Goal: Communication & Community: Answer question/provide support

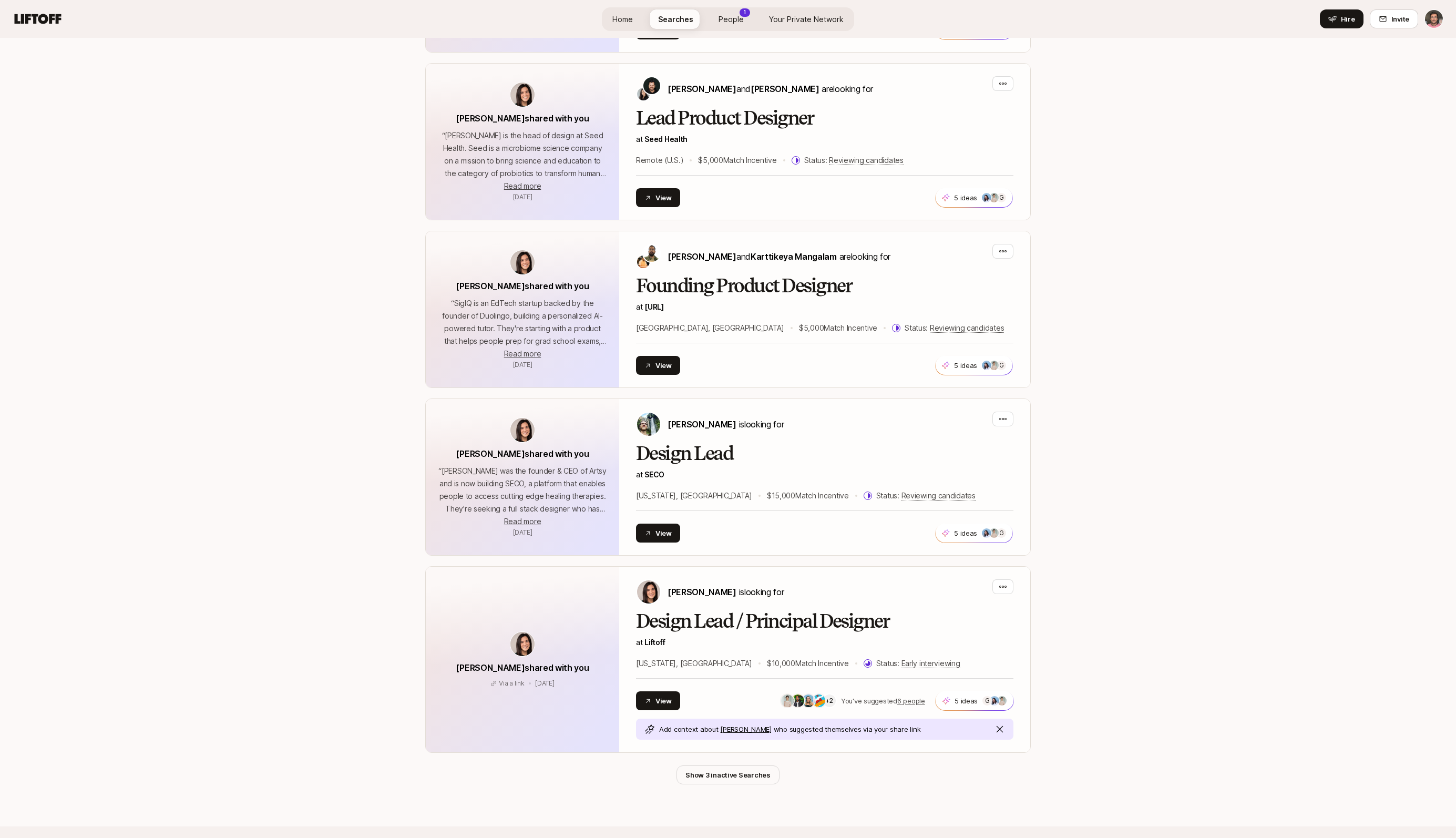
scroll to position [2424, 0]
click at [687, 468] on p "at [GEOGRAPHIC_DATA]" at bounding box center [825, 474] width 378 height 12
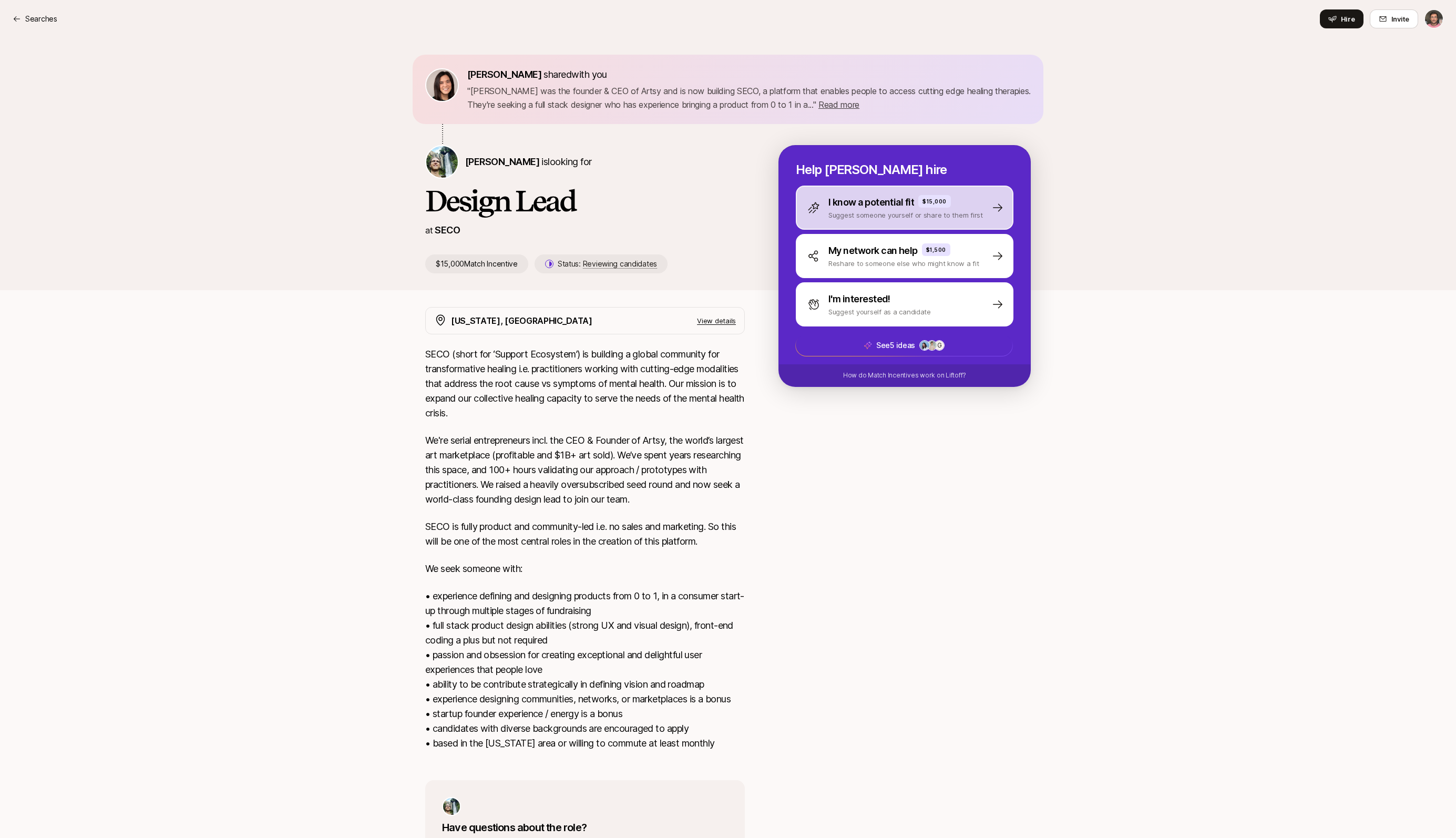
click at [875, 209] on p "I know a potential fit" at bounding box center [872, 202] width 86 height 15
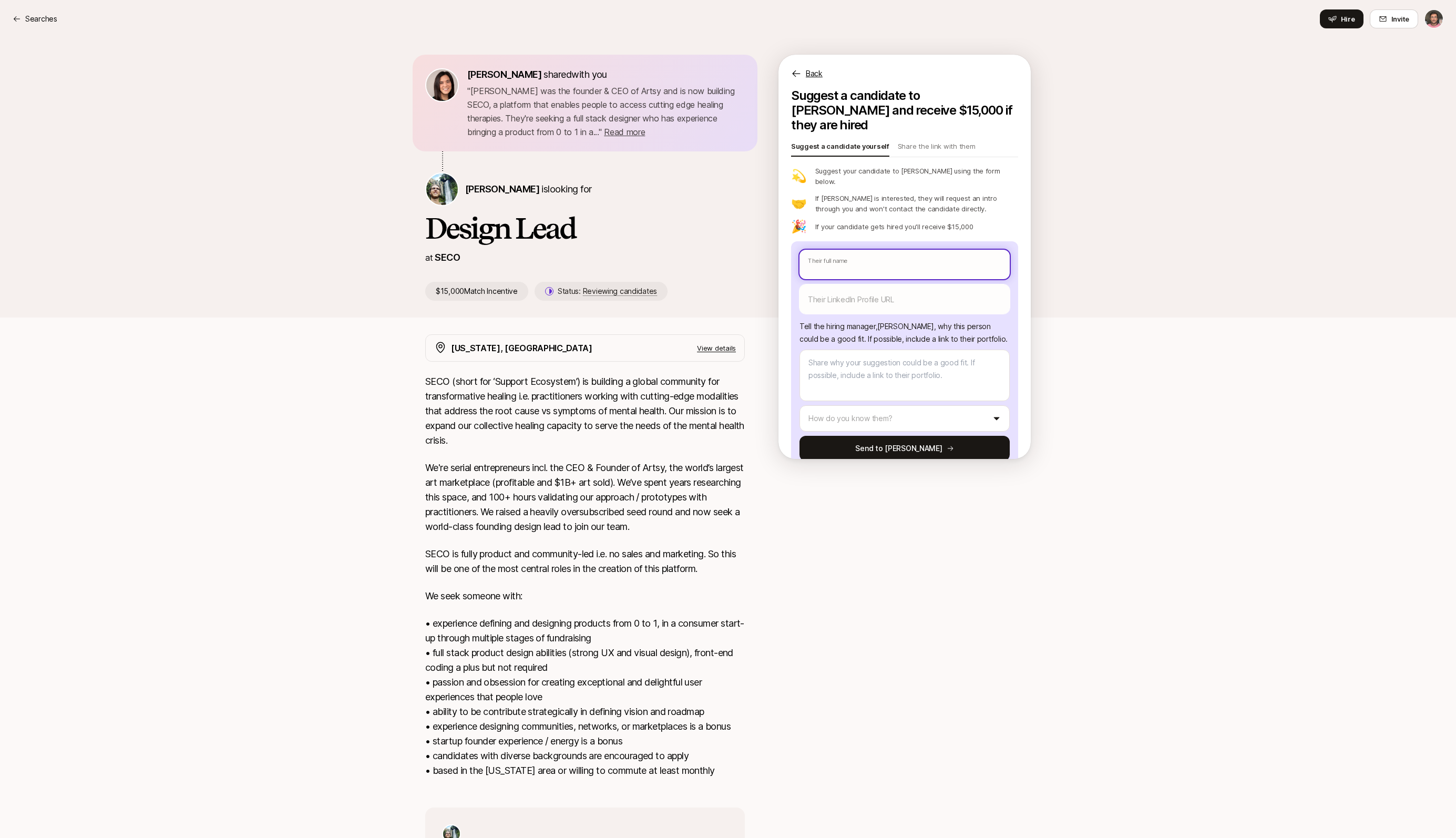
click at [852, 250] on input "text" at bounding box center [904, 265] width 210 height 29
type textarea "x"
type input "a"
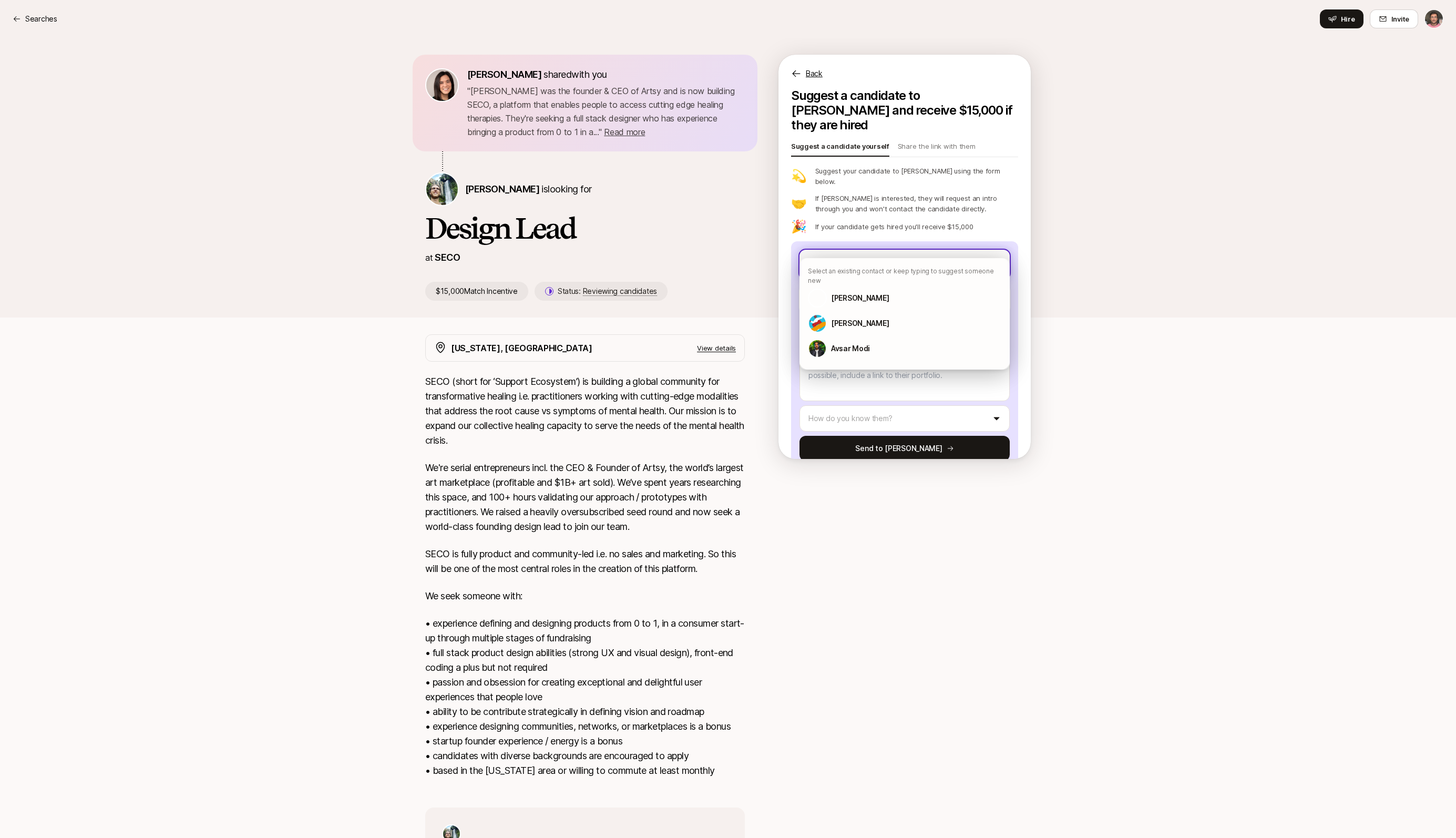
type textarea "x"
type input "an"
type textarea "x"
type input "ang"
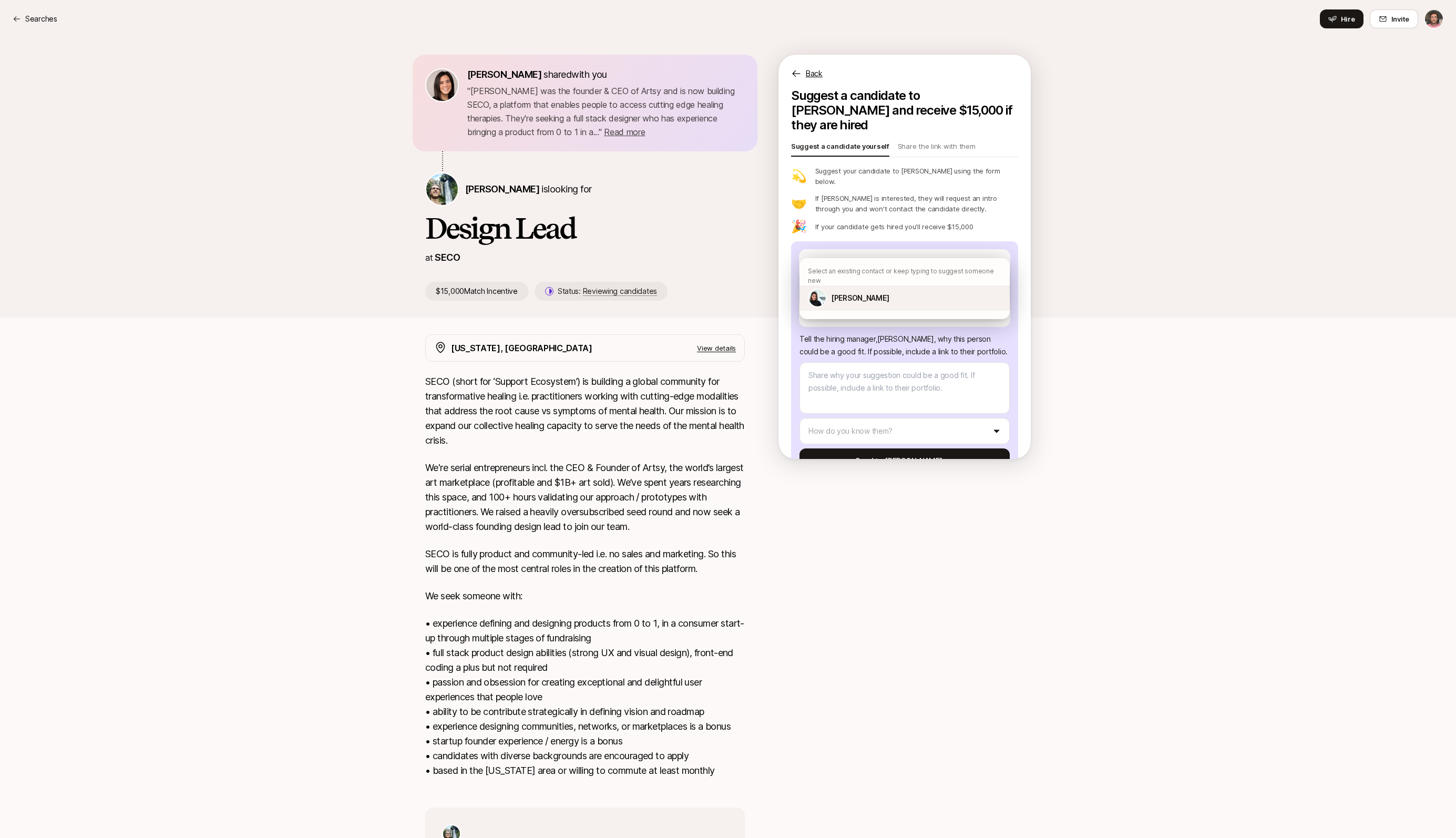
click at [855, 296] on div "[PERSON_NAME]" at bounding box center [904, 298] width 210 height 25
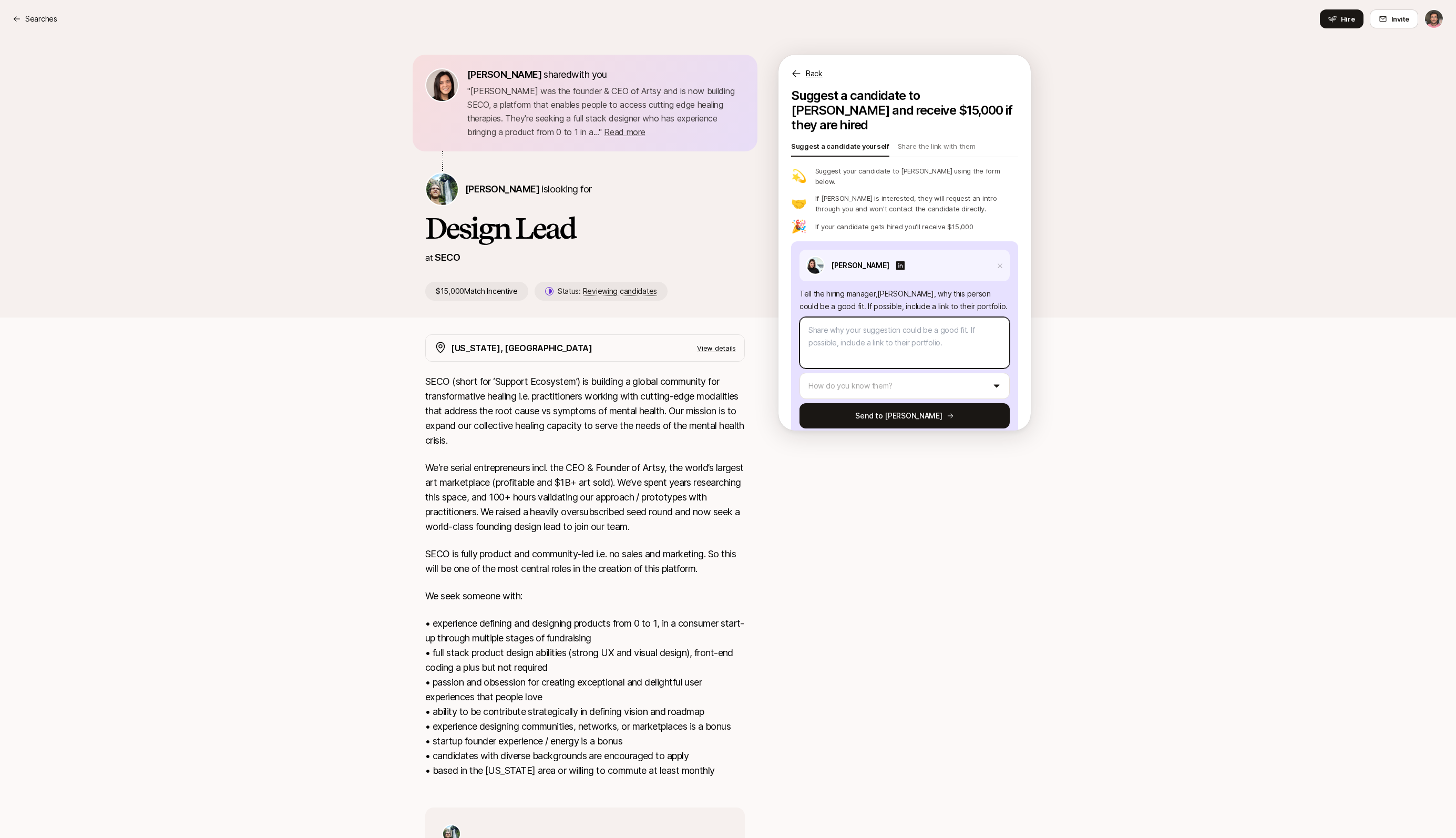
type textarea "x"
type textarea "Angelique would be a fantastic fit for Liftoff. She has 15+ years of experience…"
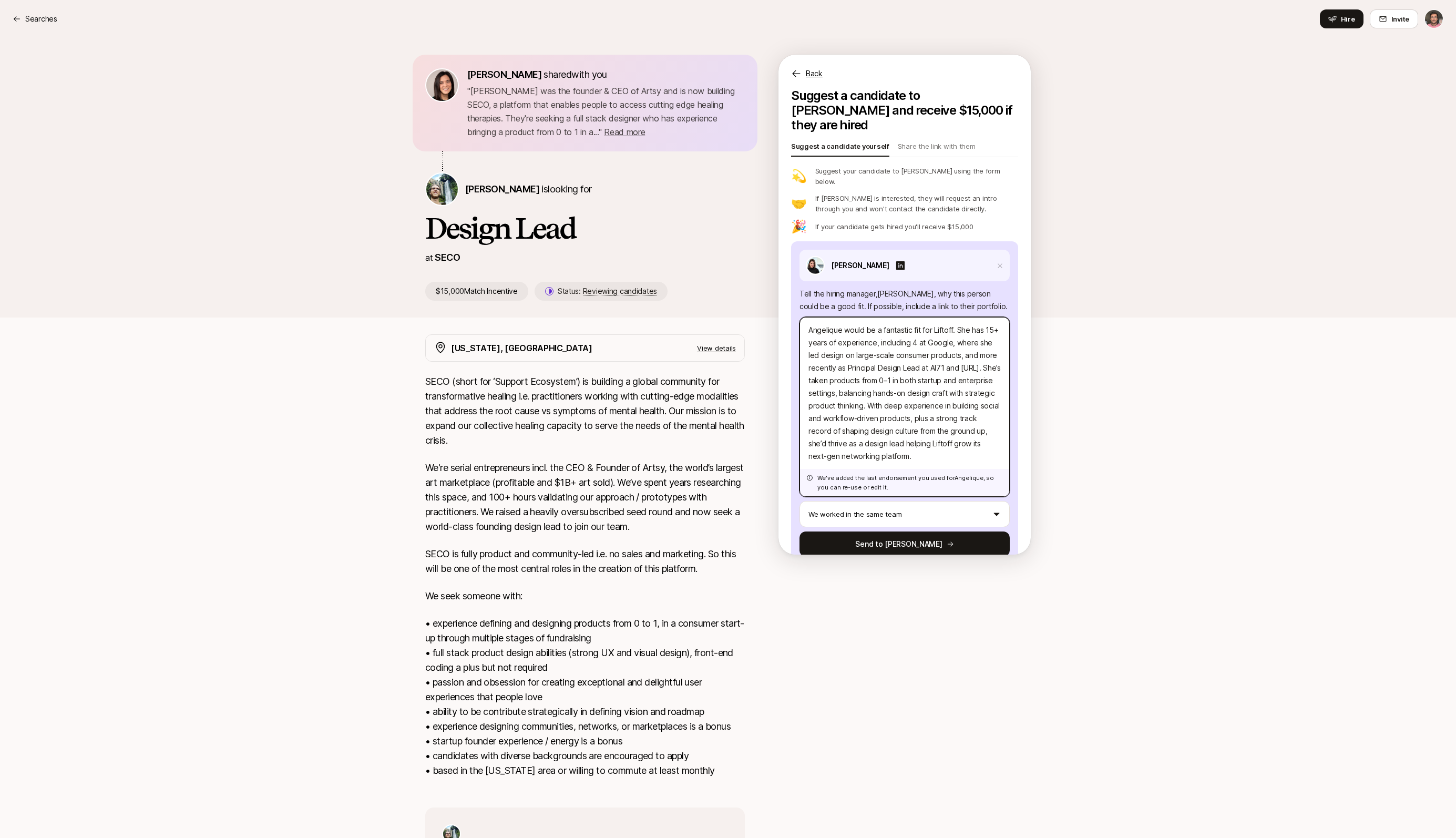
click at [880, 346] on textarea "Angelique would be a fantastic fit for Liftoff. She has 15+ years of experience…" at bounding box center [904, 407] width 210 height 180
click at [538, 473] on p "We're serial entrepreneurs incl. the CEO & Founder of Artsy, the world’s larges…" at bounding box center [584, 498] width 319 height 74
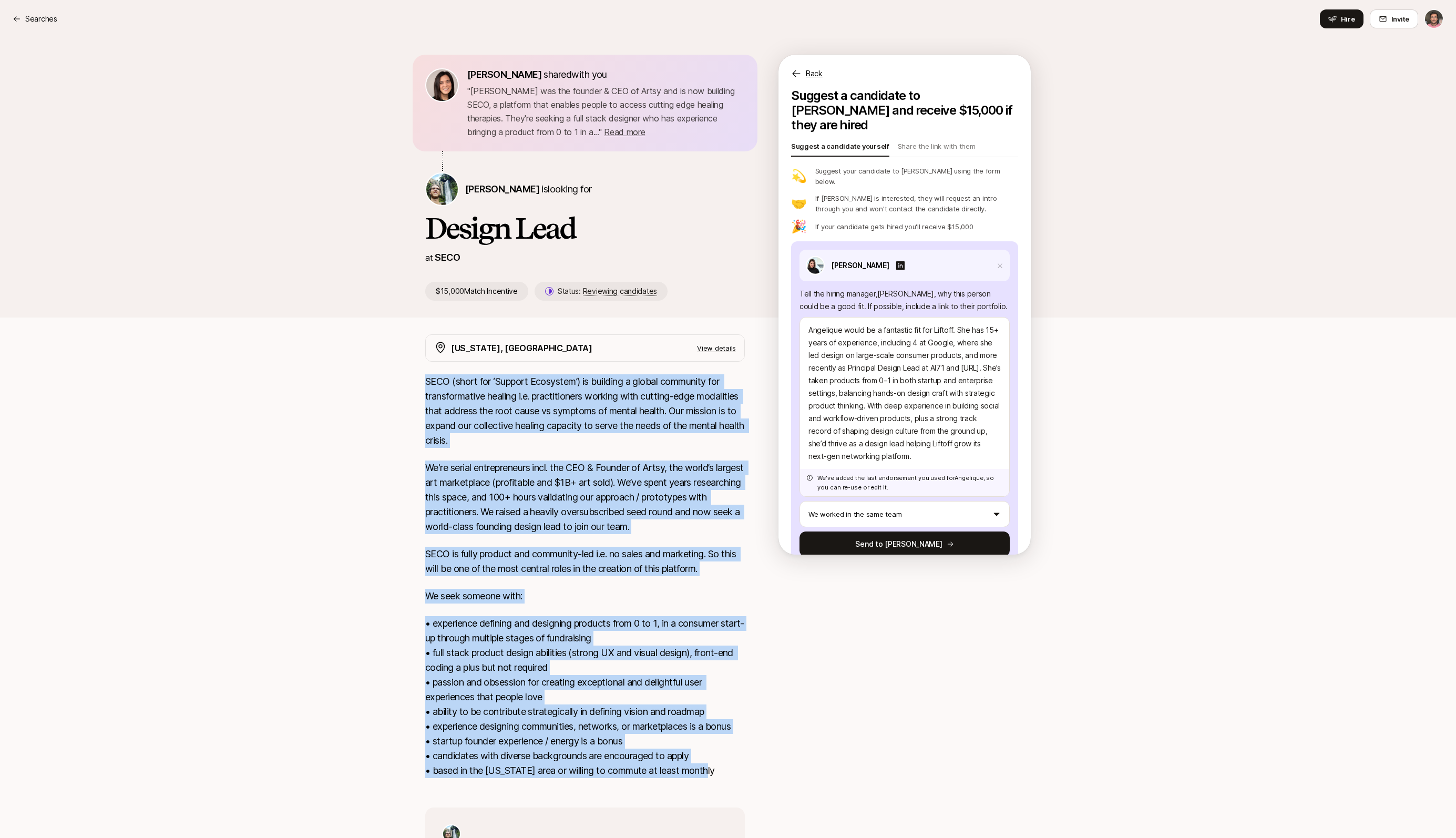
drag, startPoint x: 426, startPoint y: 383, endPoint x: 719, endPoint y: 768, distance: 483.8
click at [719, 768] on div "SECO (short for ‘Support Ecosystem’) is building a global community for transfo…" at bounding box center [584, 582] width 319 height 417
copy div "LORE (ipsum dol ‘Sitamet Consectet’) ad elitsedd e tempor incididun utl etdolor…"
click at [887, 350] on textarea "Angelique would be a fantastic fit for Liftoff. She has 15+ years of experience…" at bounding box center [904, 407] width 210 height 180
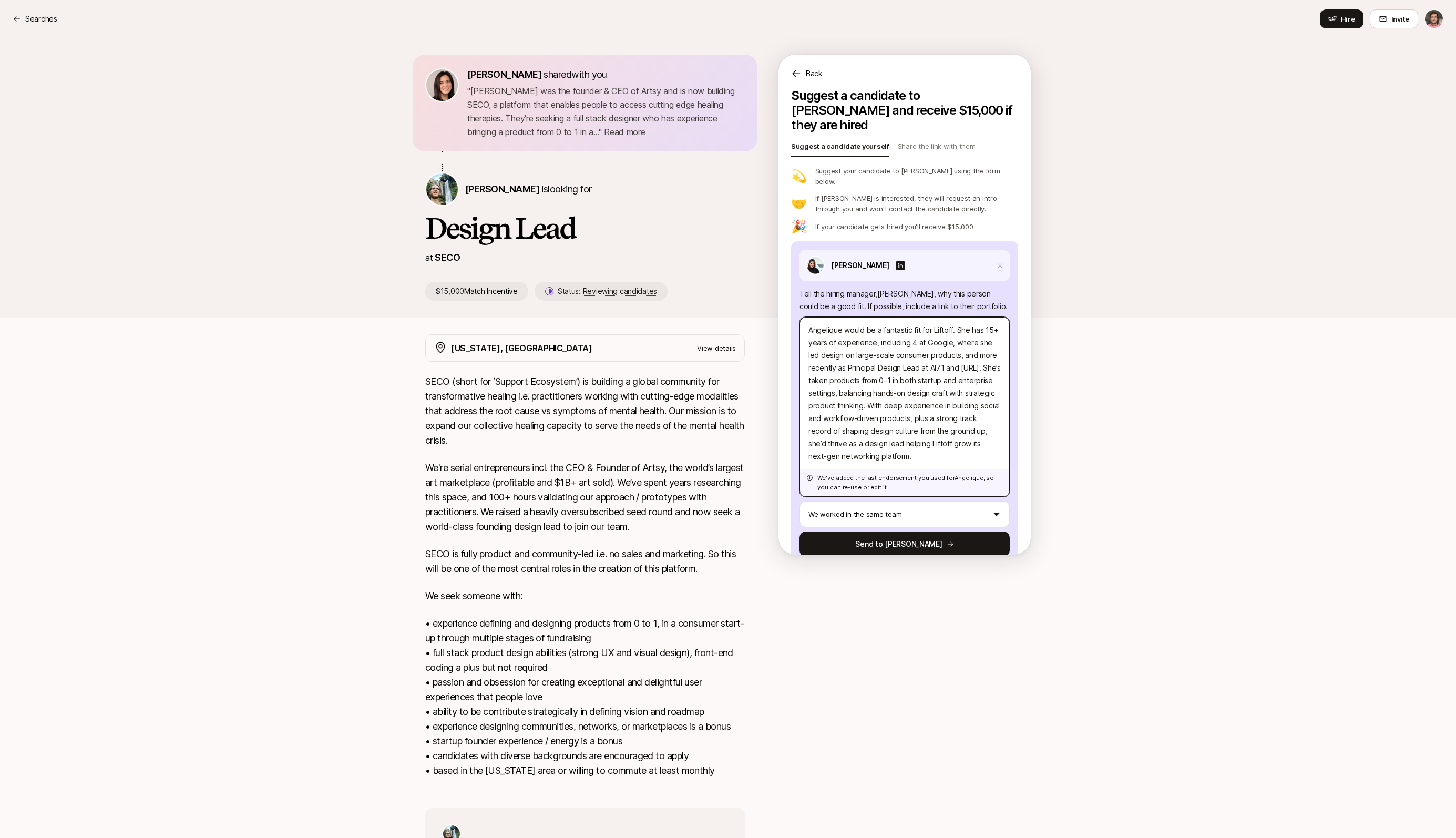
click at [887, 350] on textarea "Angelique would be a fantastic fit for Liftoff. She has 15+ years of experience…" at bounding box center [904, 407] width 210 height 180
paste textarea "brilliant fit for SECO. She has 15+ years in product design, including 4 at Goo…"
type textarea "x"
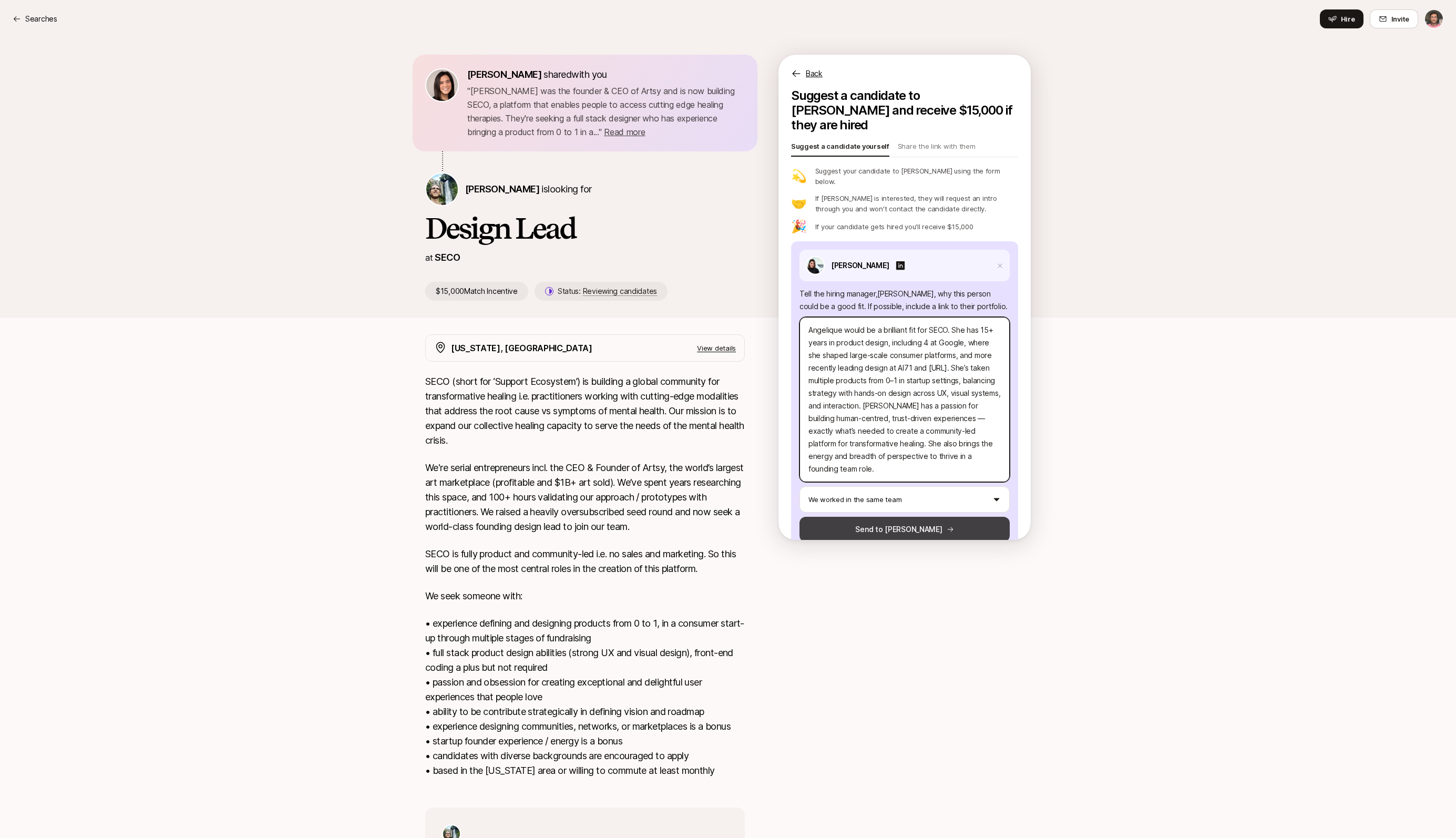
type textarea "Angelique would be a brilliant fit for SECO. She has 15+ years in product desig…"
click at [906, 517] on button "Send to [PERSON_NAME]" at bounding box center [904, 529] width 210 height 25
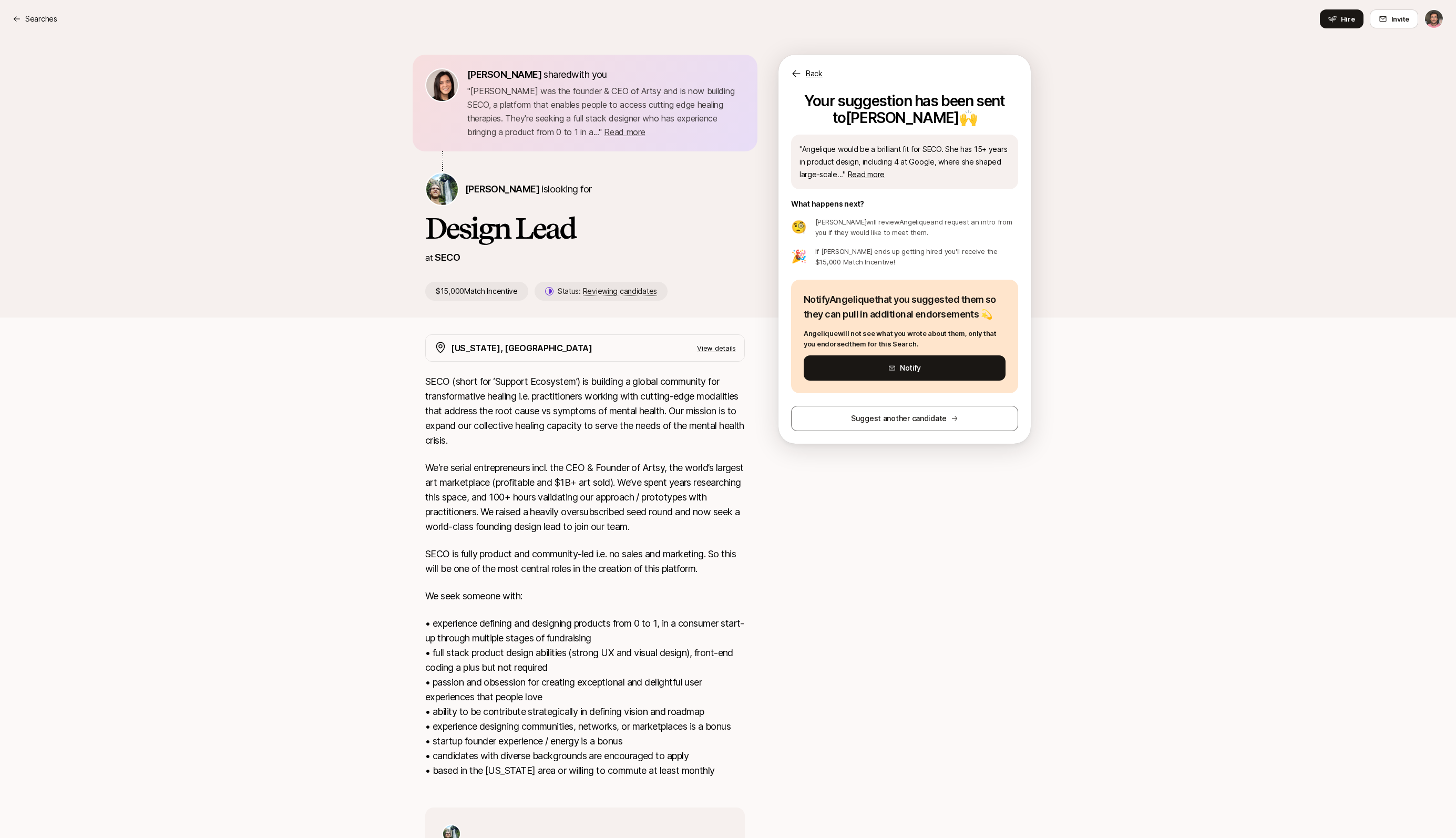
click at [906, 495] on div at bounding box center [904, 621] width 252 height 575
click at [298, 237] on div "[PERSON_NAME] shared with you " [PERSON_NAME] was the founder & CEO of Artsy an…" at bounding box center [728, 178] width 1456 height 280
click at [25, 19] on p "Searches" at bounding box center [41, 19] width 32 height 12
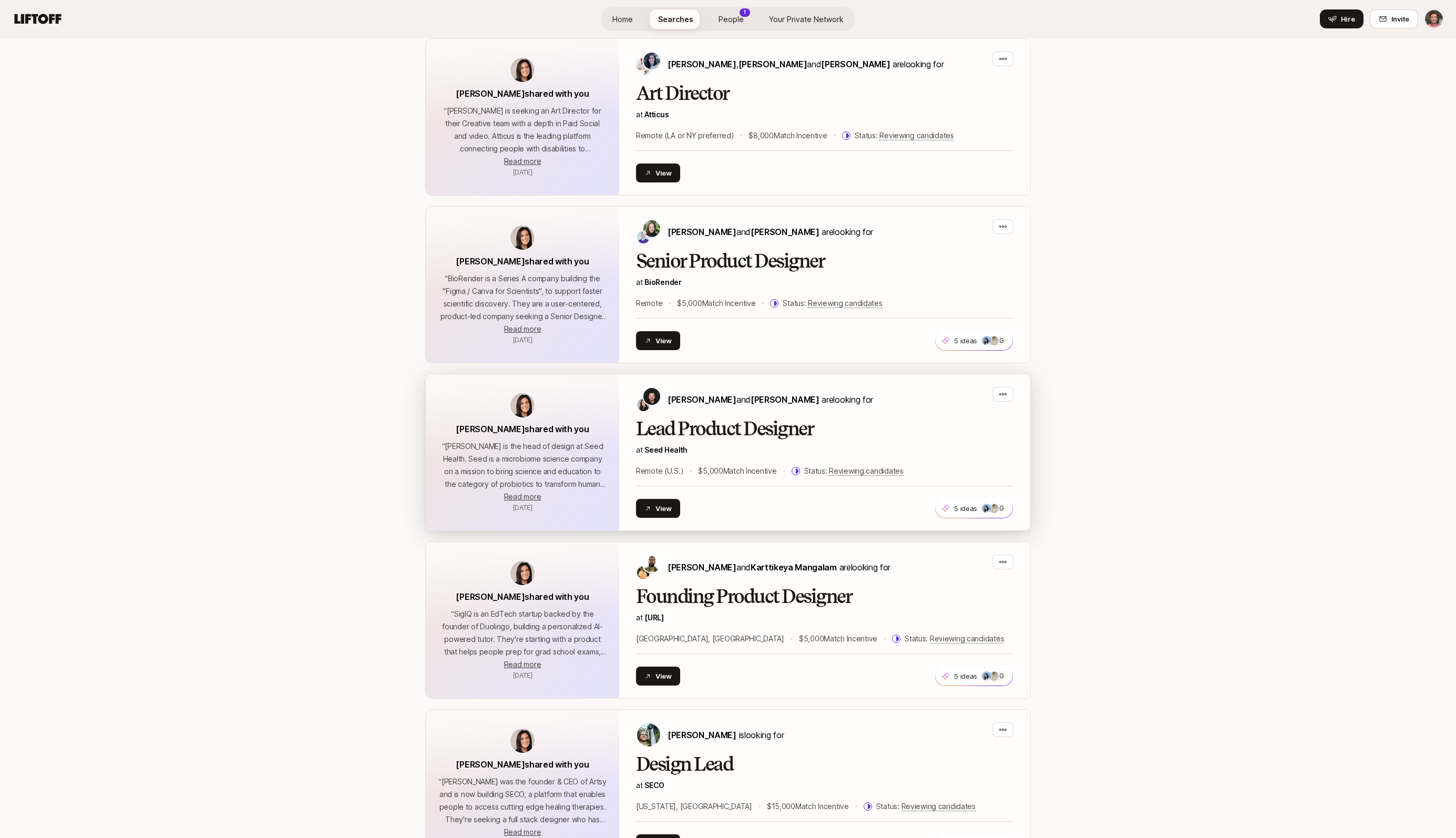
scroll to position [2306, 0]
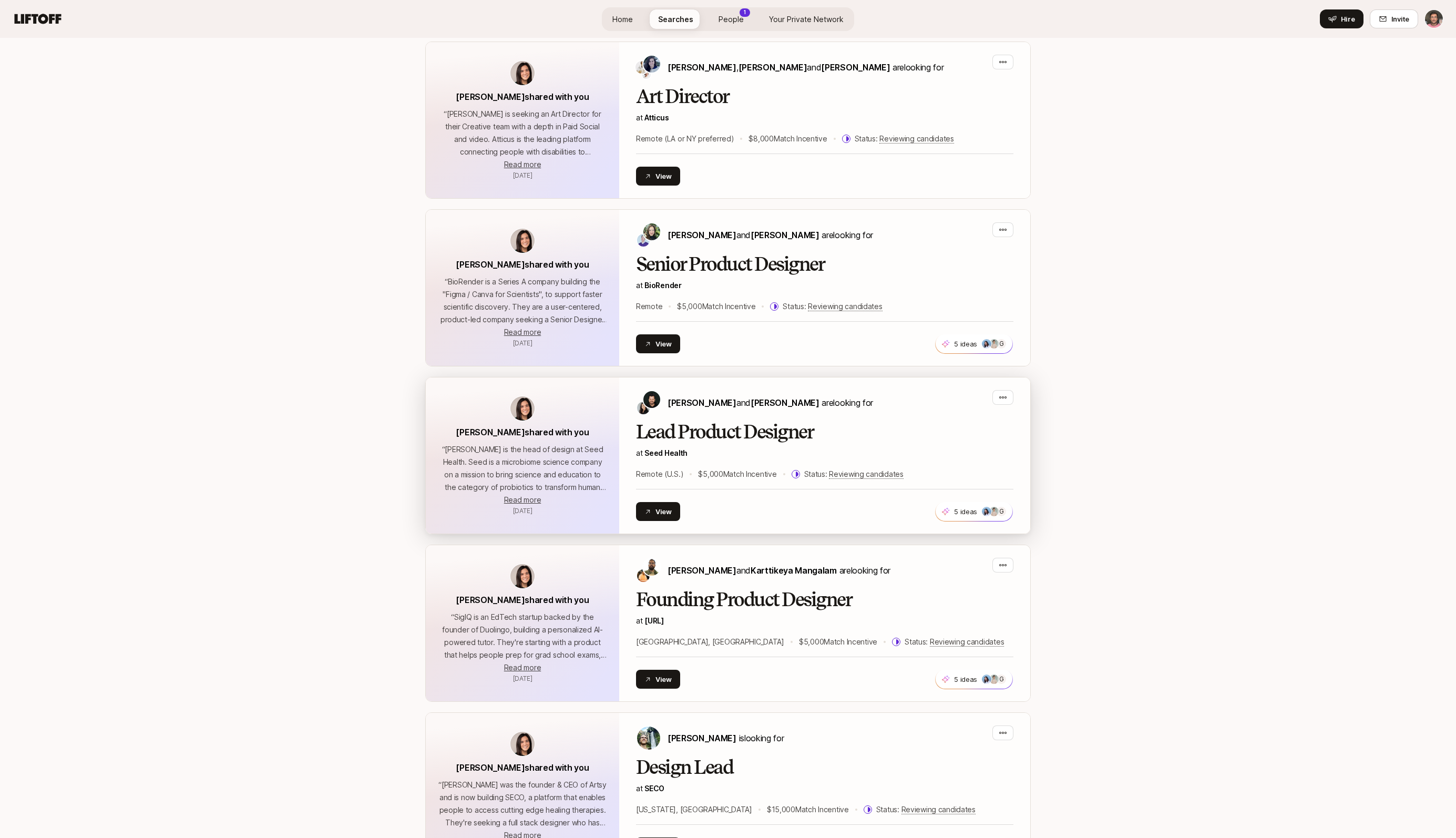
click at [751, 502] on div "View 5 ideas G +2" at bounding box center [825, 511] width 378 height 19
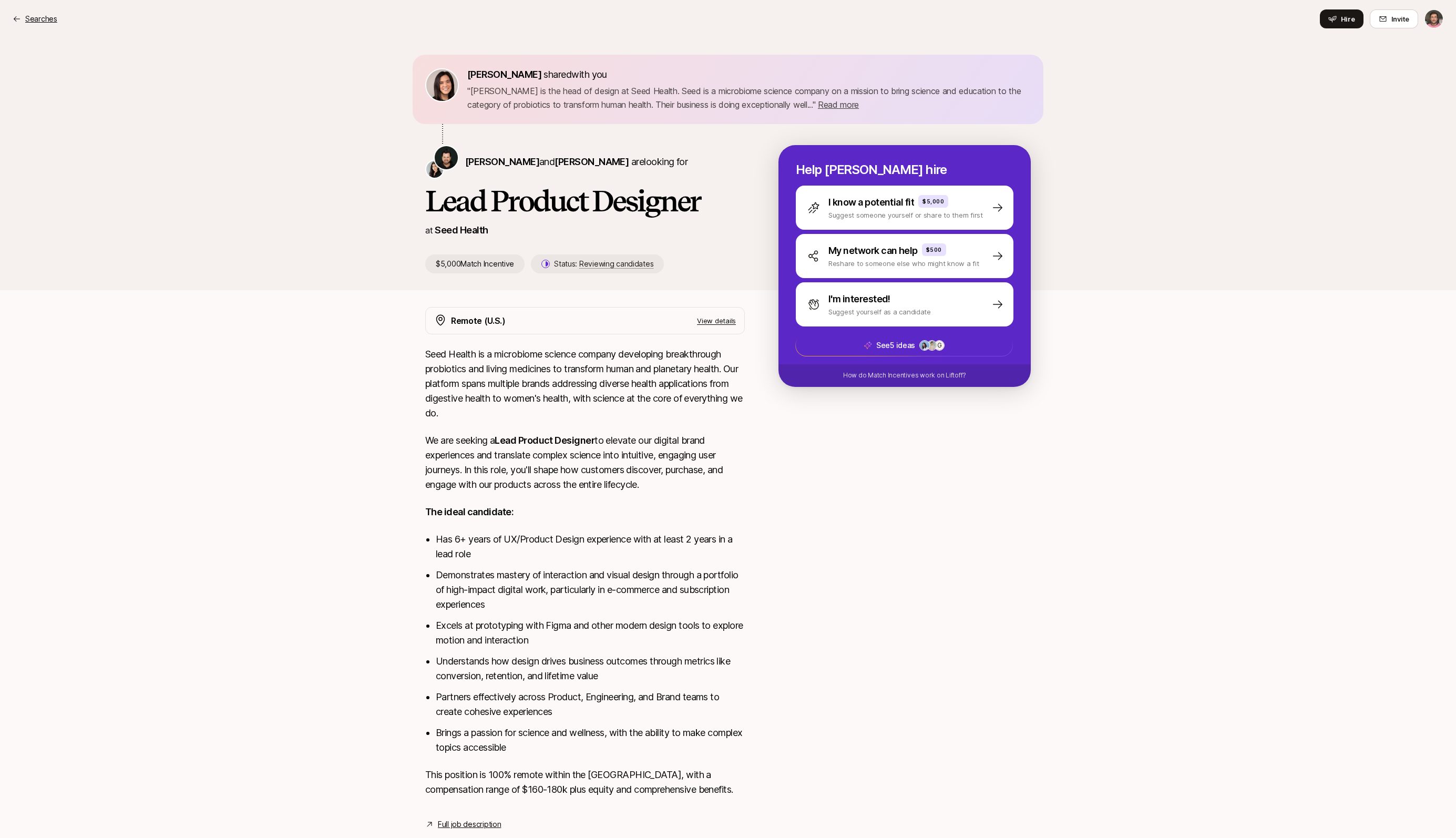
click at [38, 23] on p "Searches" at bounding box center [41, 19] width 32 height 12
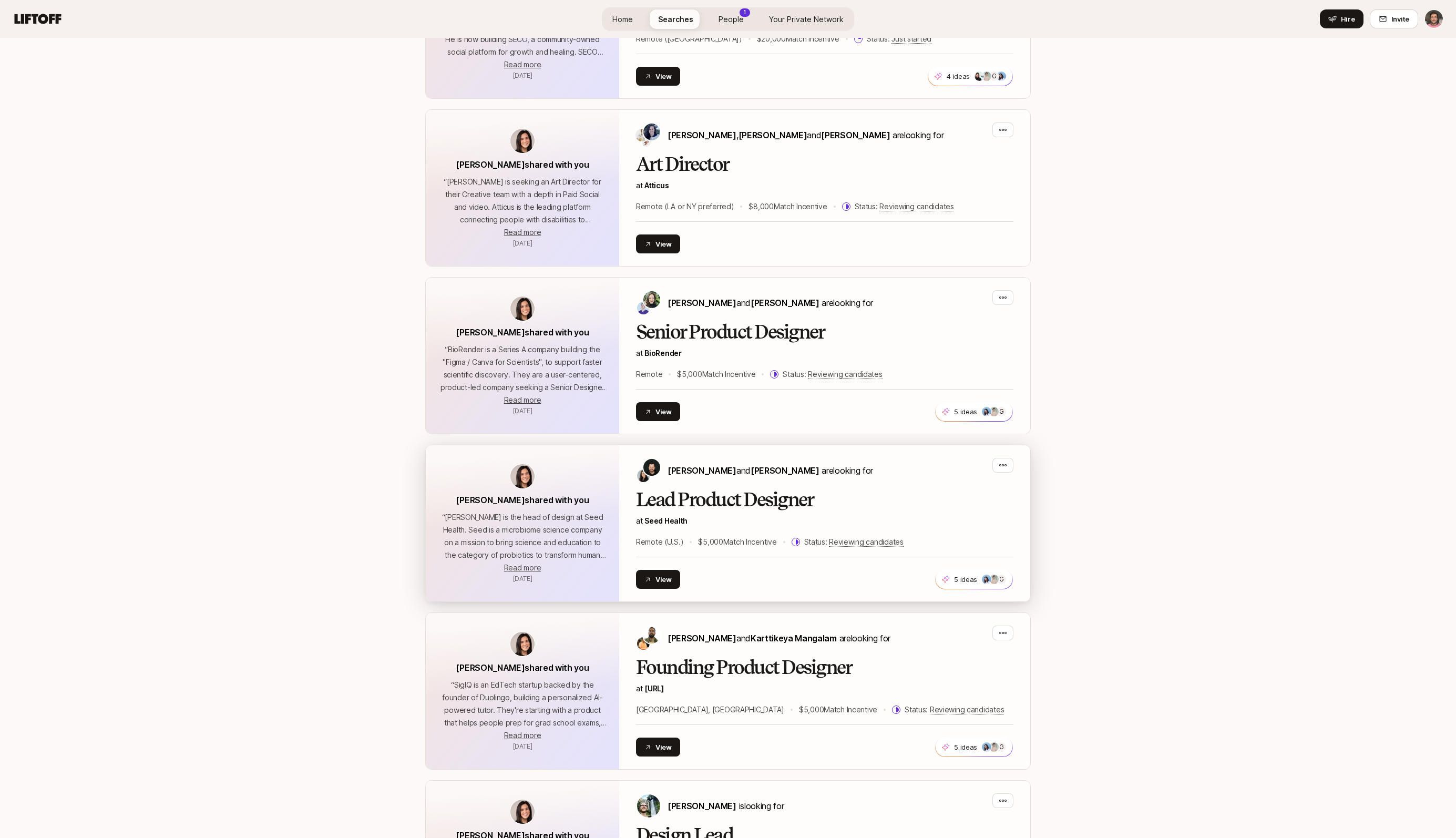
scroll to position [2237, 0]
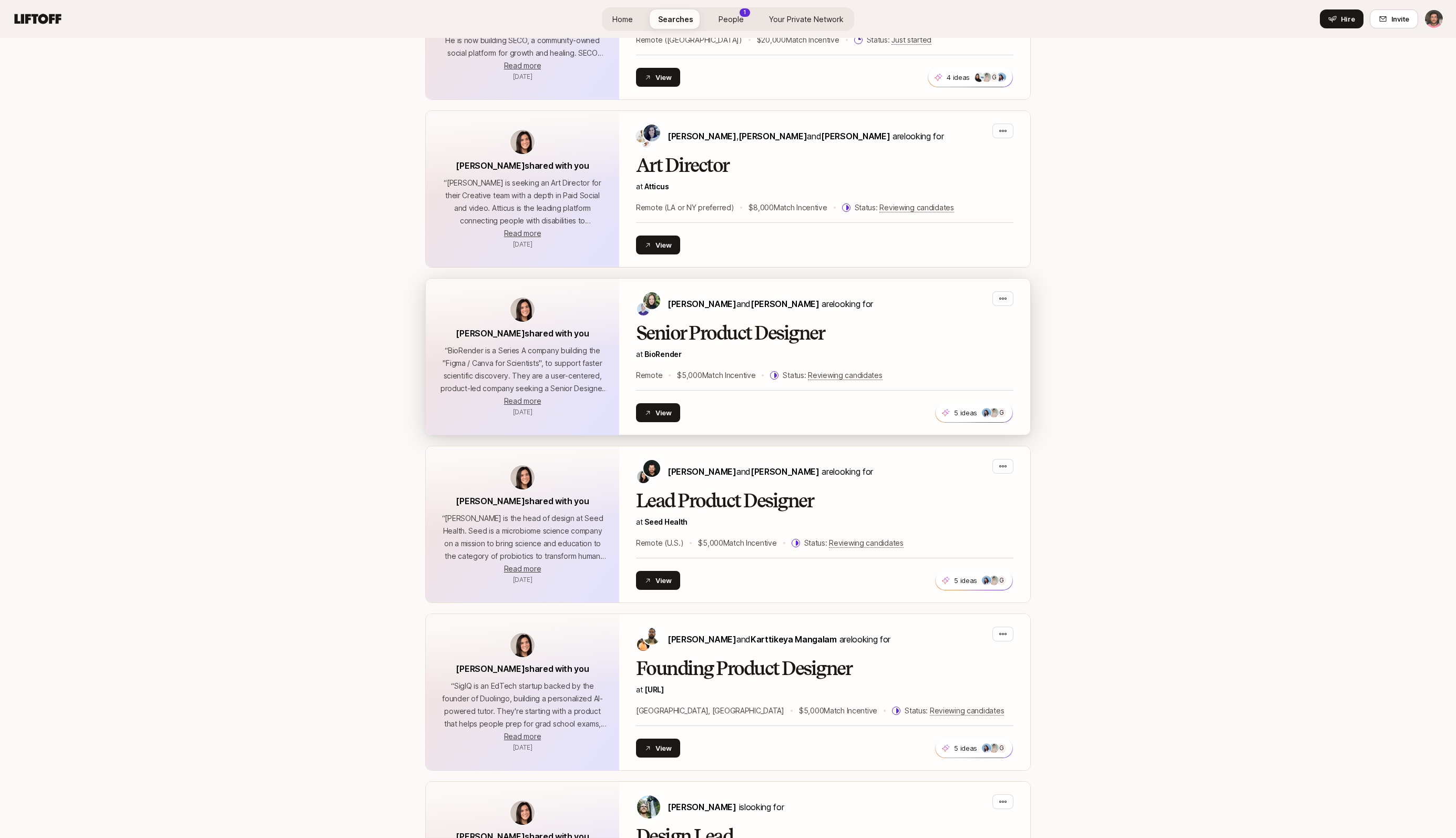
click at [725, 348] on p "at BioRender" at bounding box center [825, 355] width 378 height 12
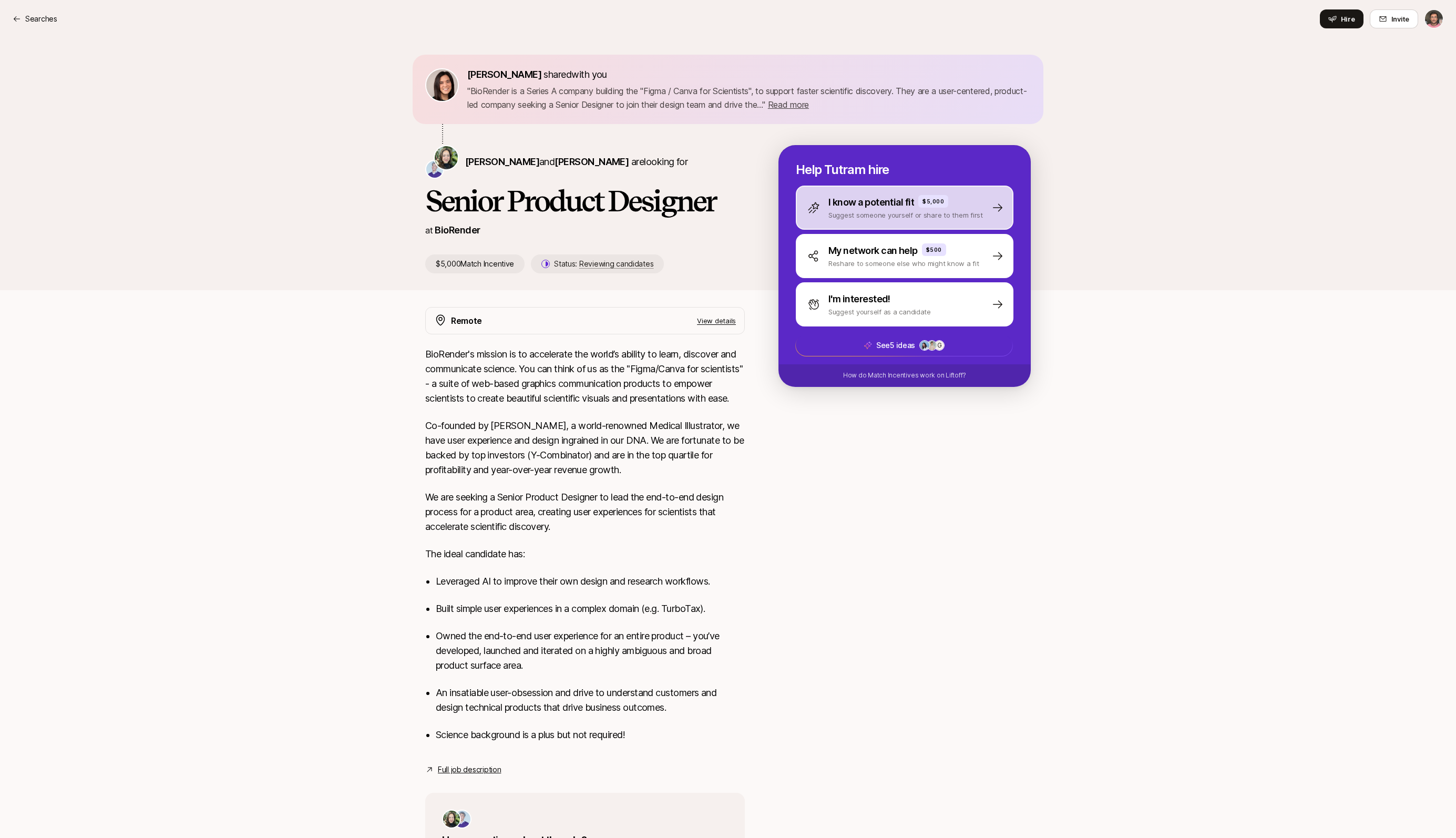
click at [890, 215] on p "Suggest someone yourself or share to them first" at bounding box center [905, 215] width 154 height 11
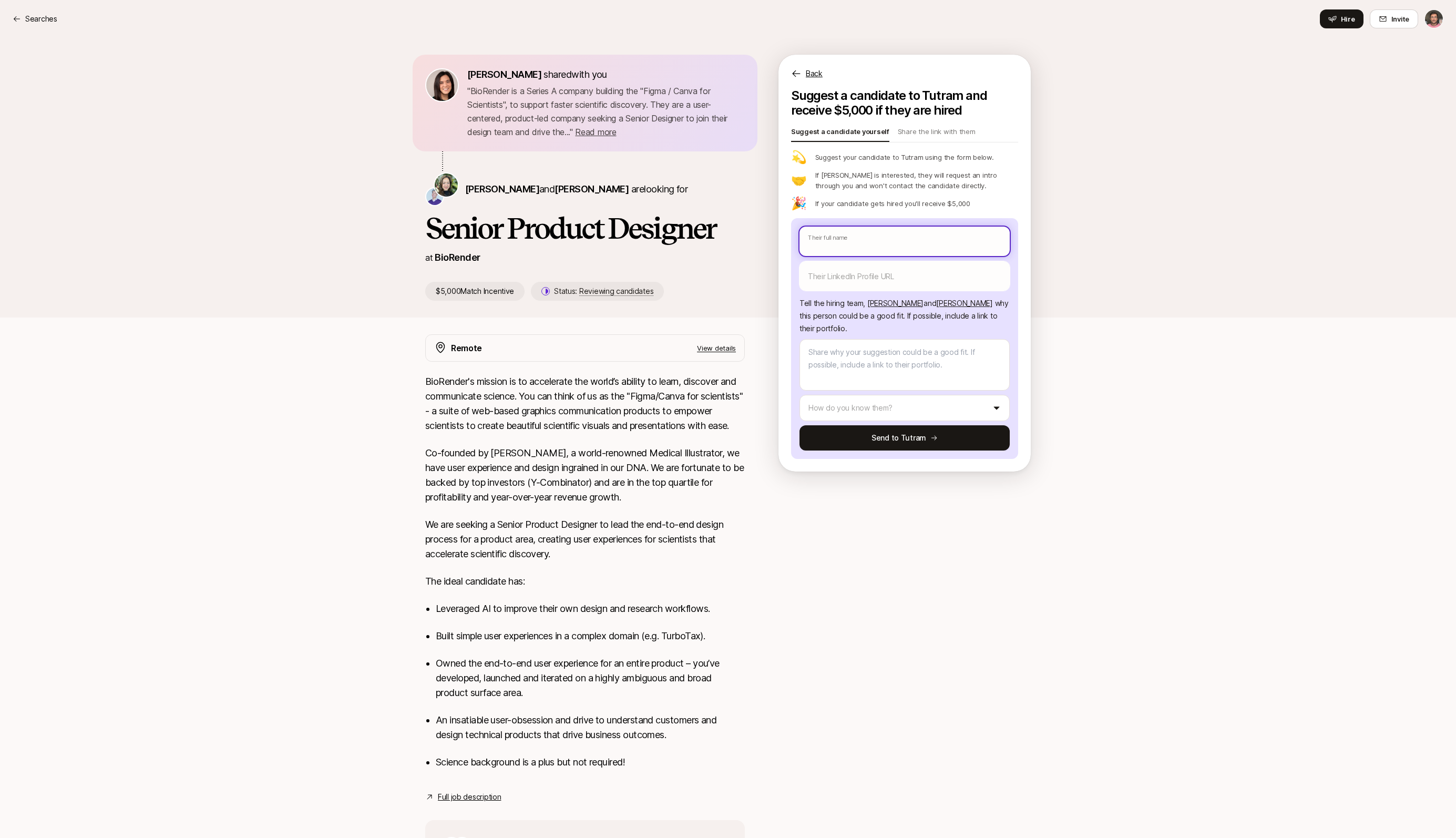
click at [842, 240] on input "text" at bounding box center [904, 241] width 210 height 29
type textarea "x"
type input "a"
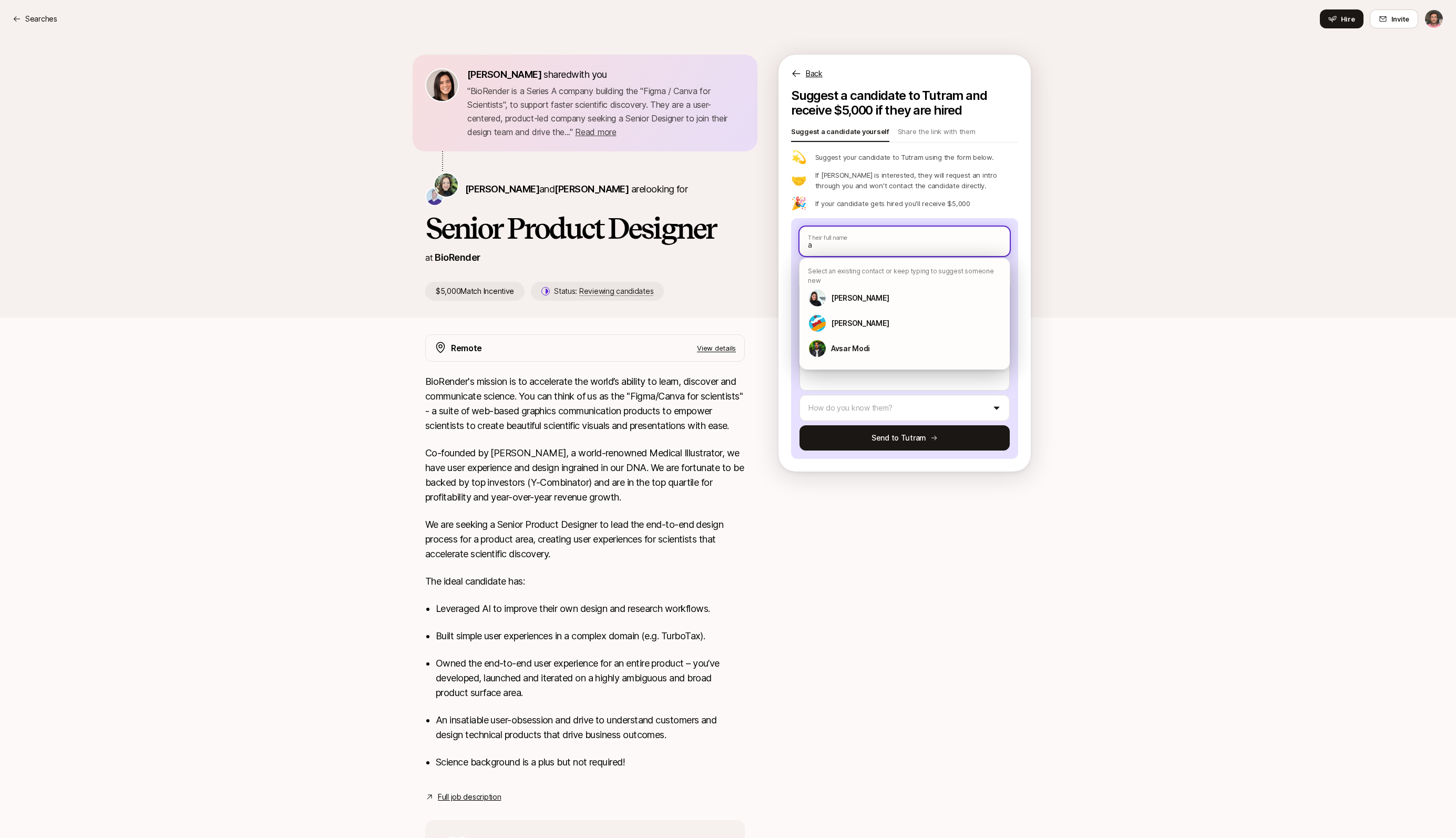
type textarea "x"
type input "an"
type textarea "x"
type input "ang"
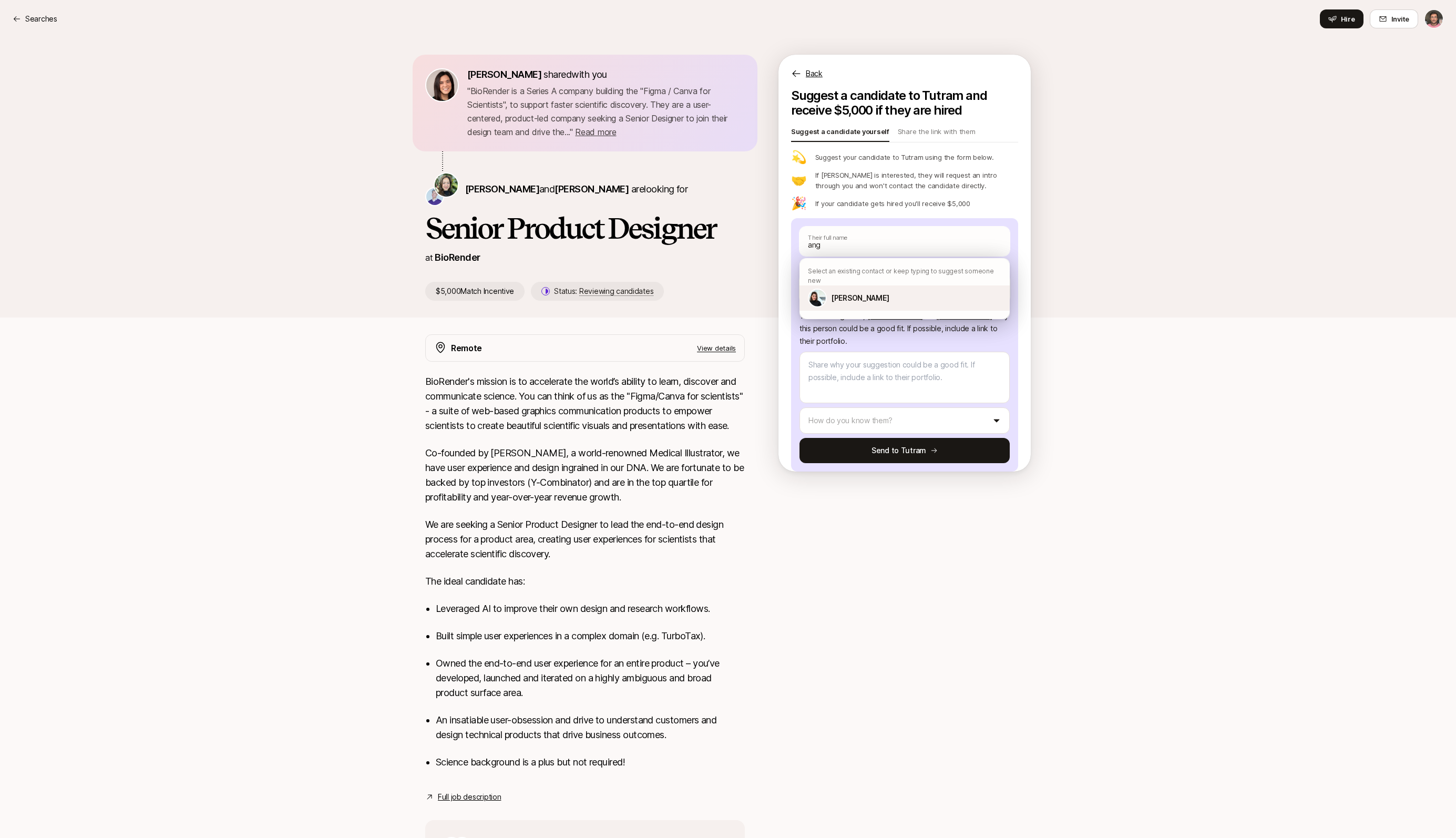
click at [850, 292] on p "[PERSON_NAME]" at bounding box center [860, 298] width 58 height 12
type textarea "x"
type textarea "Angelique would be a fantastic fit for Liftoff. She has 15+ years of experience…"
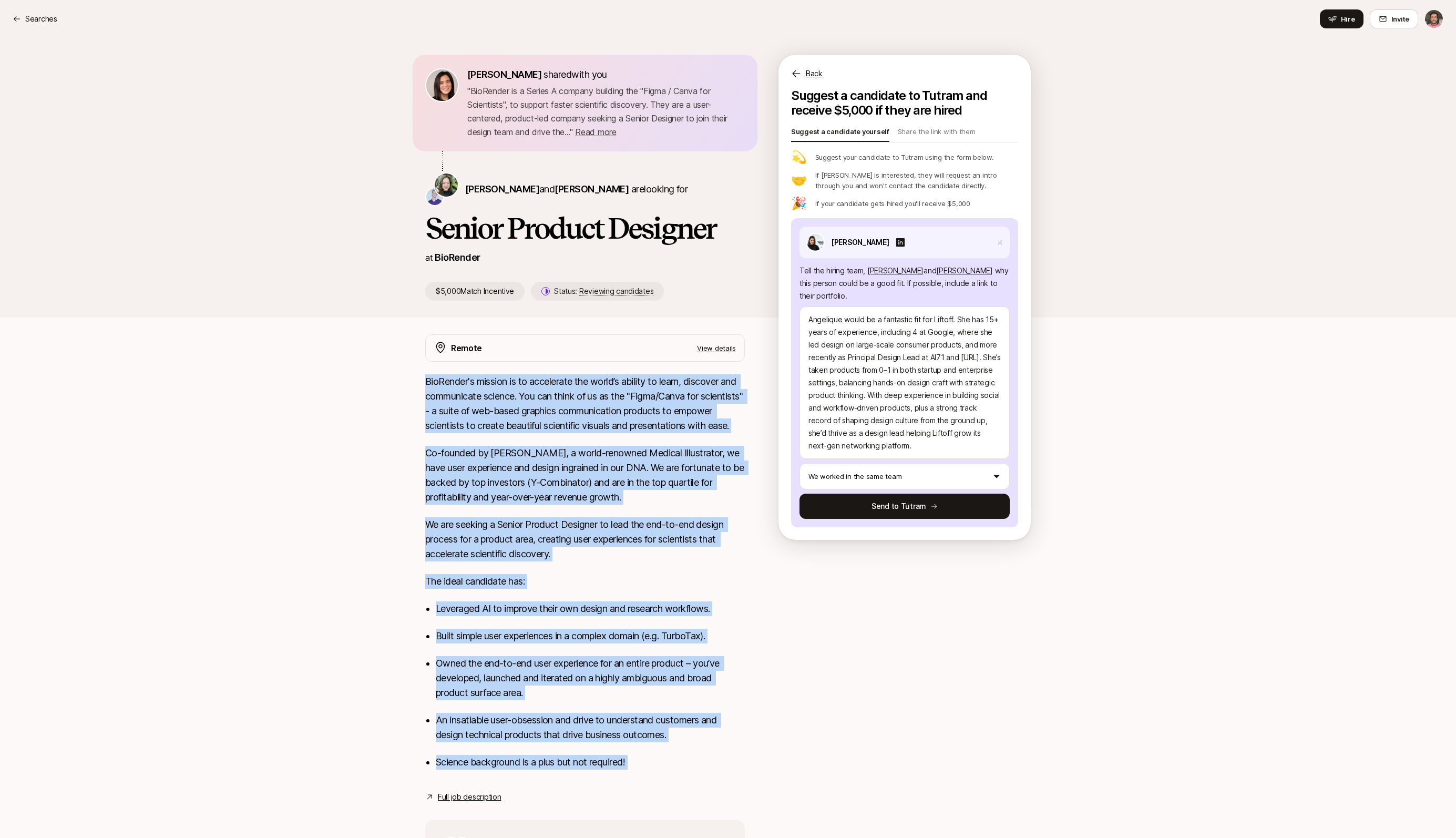
drag, startPoint x: 427, startPoint y: 381, endPoint x: 652, endPoint y: 805, distance: 480.0
click at [652, 805] on div "Remote View details BioRender's mission is to accelerate the world’s ability to…" at bounding box center [584, 641] width 319 height 614
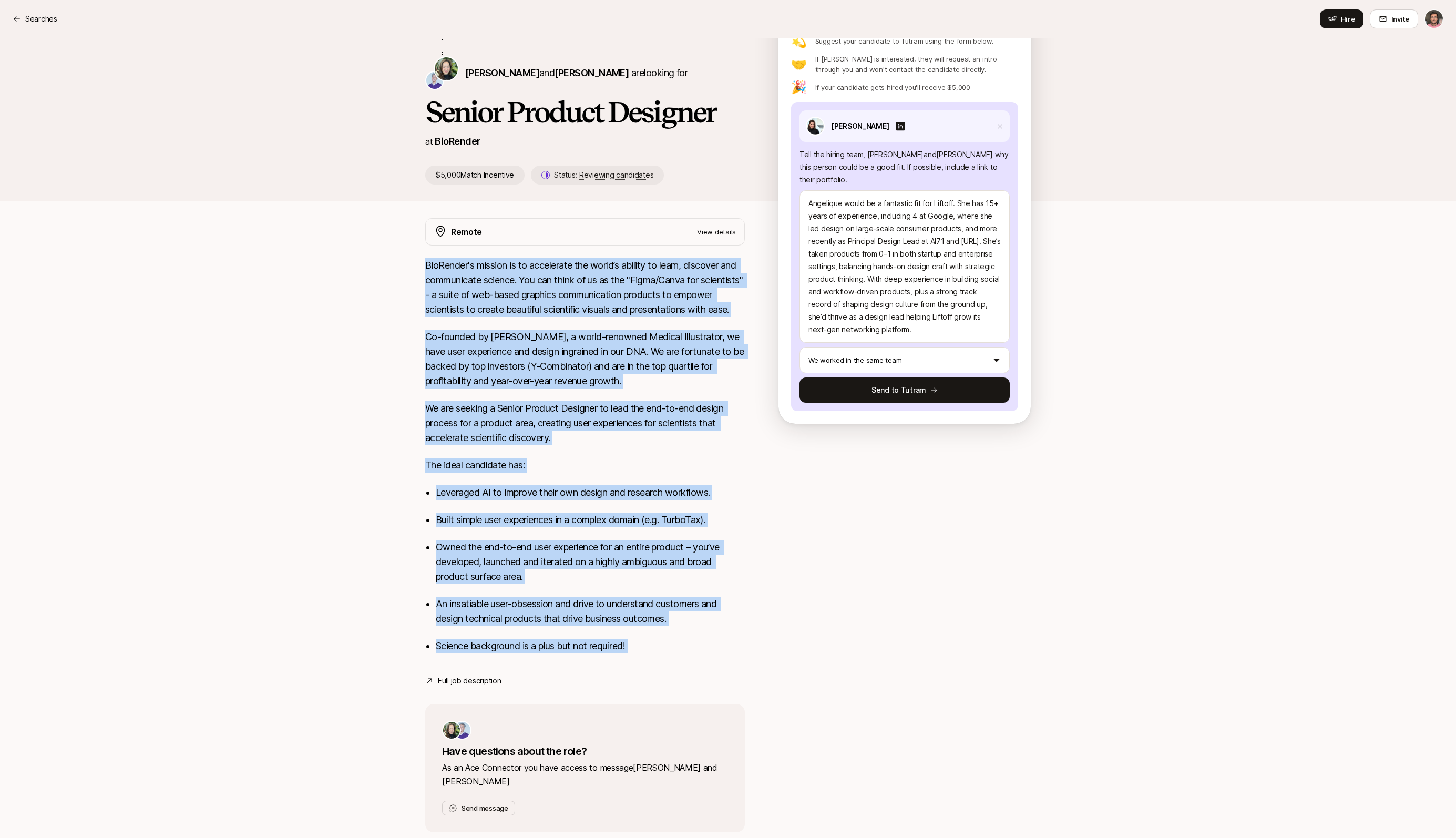
scroll to position [114, 0]
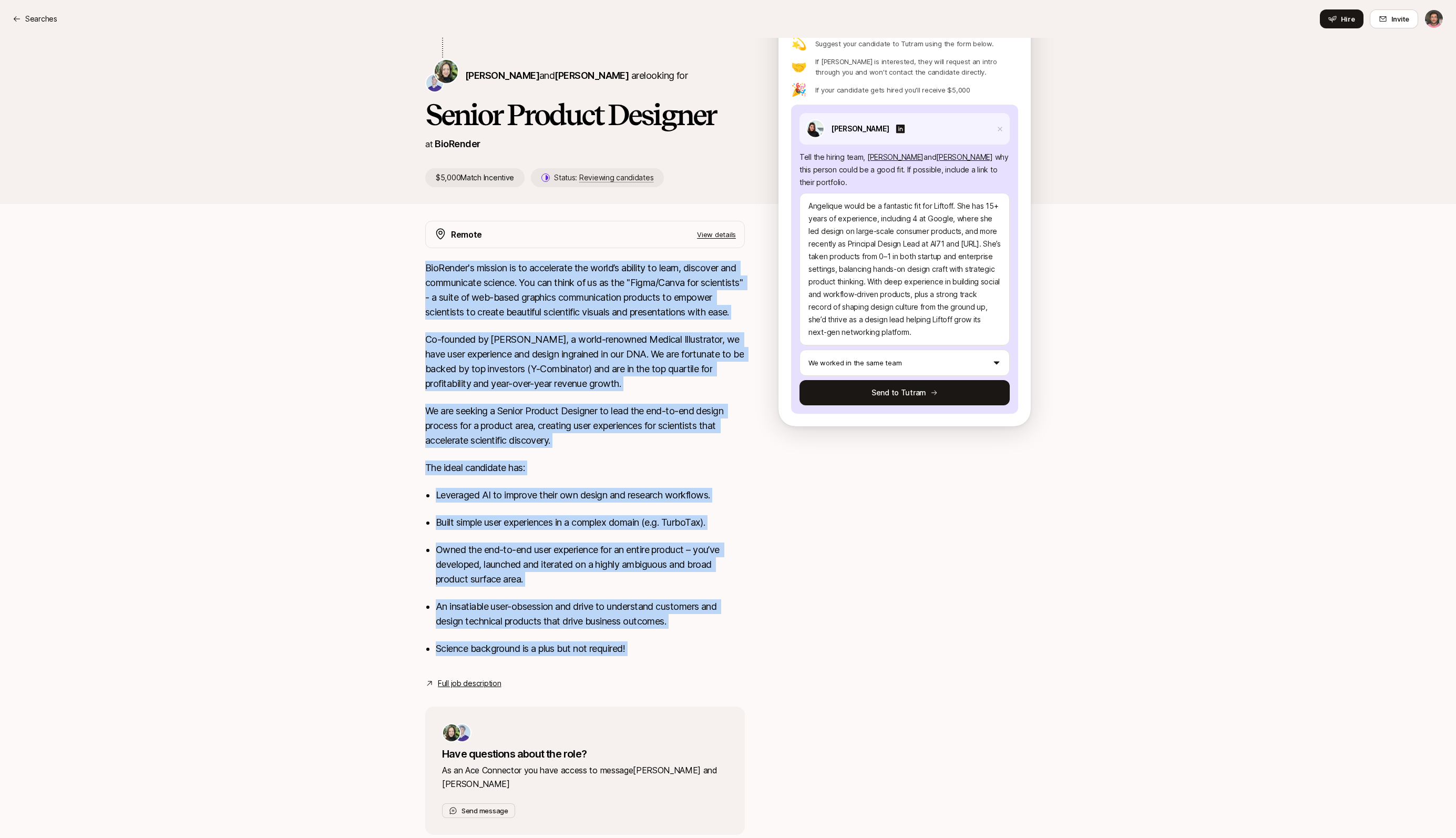
copy div "LorEmipsu'd sitamet co ad elitseddoe tem incid’u laboree do magna, aliquaen adm…"
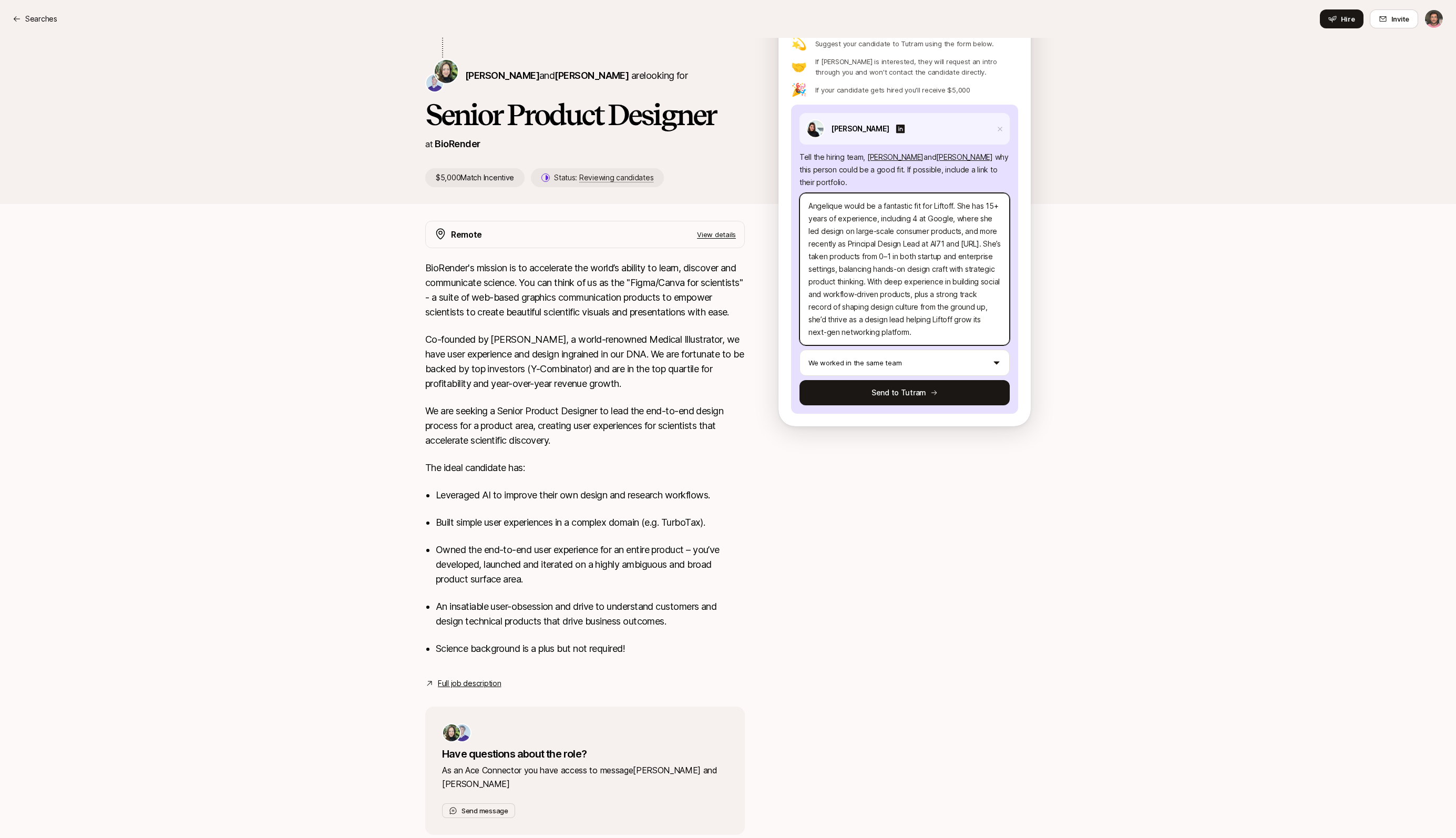
click at [875, 307] on textarea "Angelique would be a fantastic fit for Liftoff. She has 15+ years of experience…" at bounding box center [904, 269] width 210 height 153
type textarea "x"
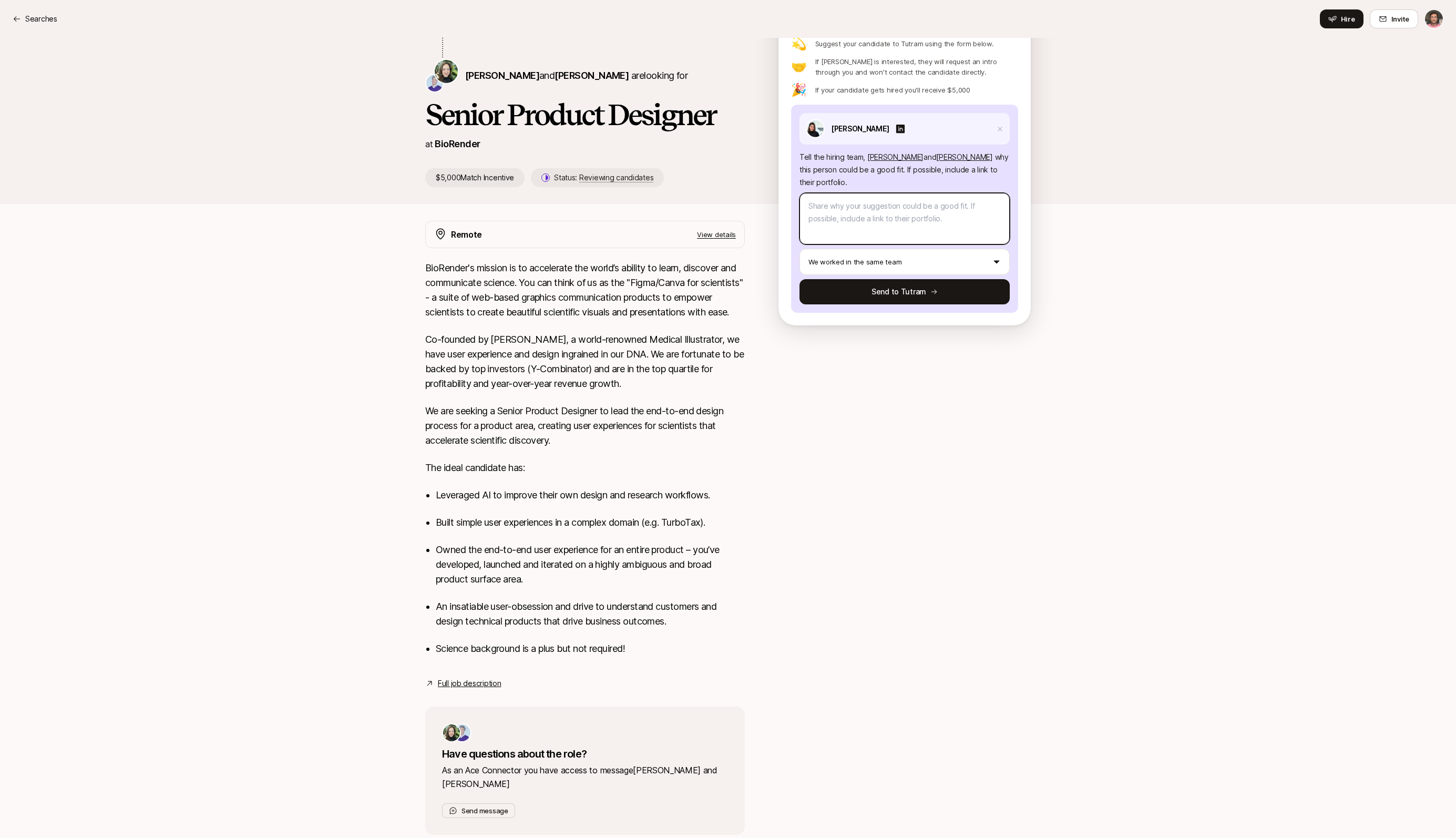
paste textarea "Angelique would be a great fit for BioRender. She has 15+ years of product desi…"
type textarea "x"
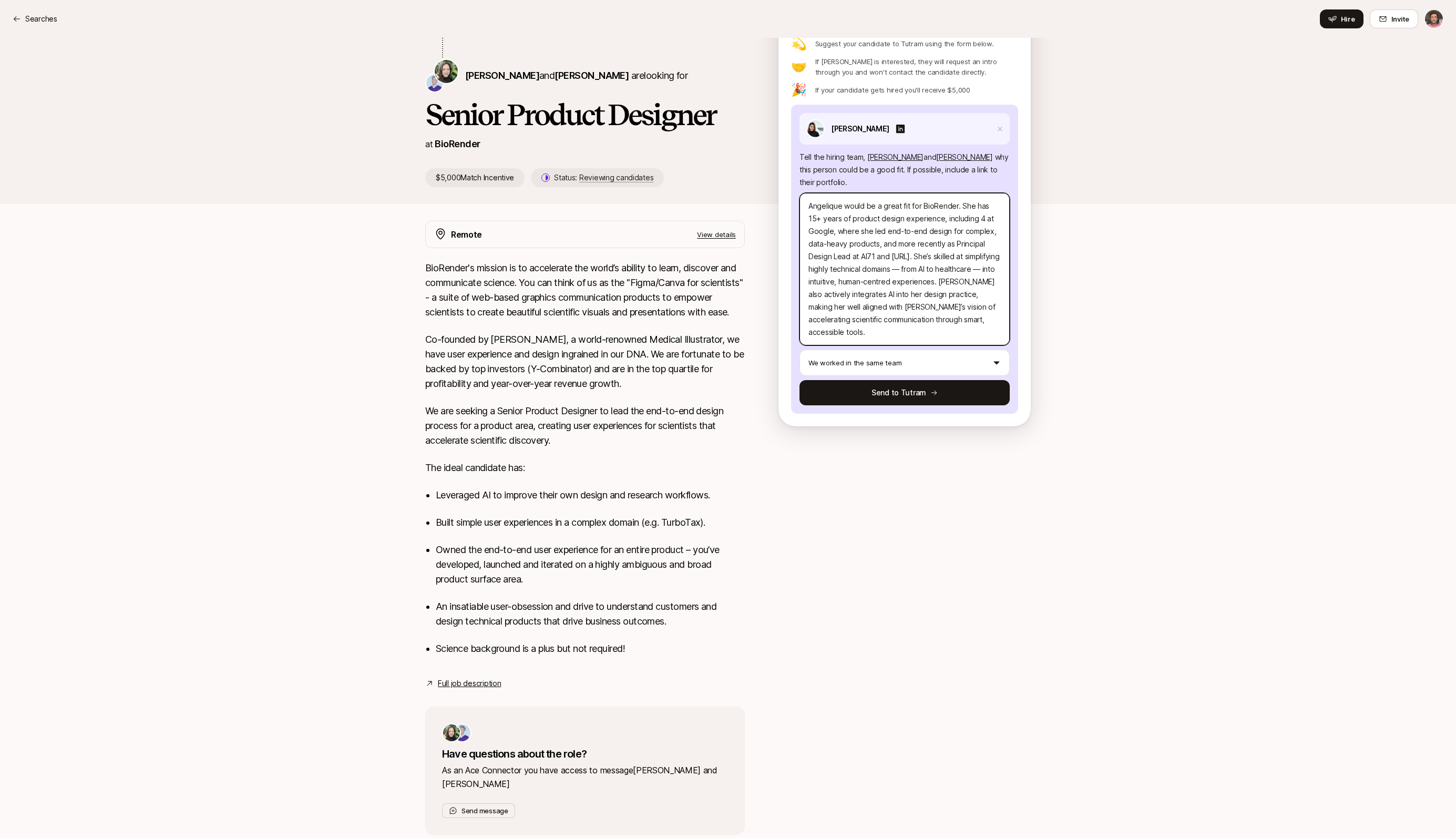
scroll to position [0, 0]
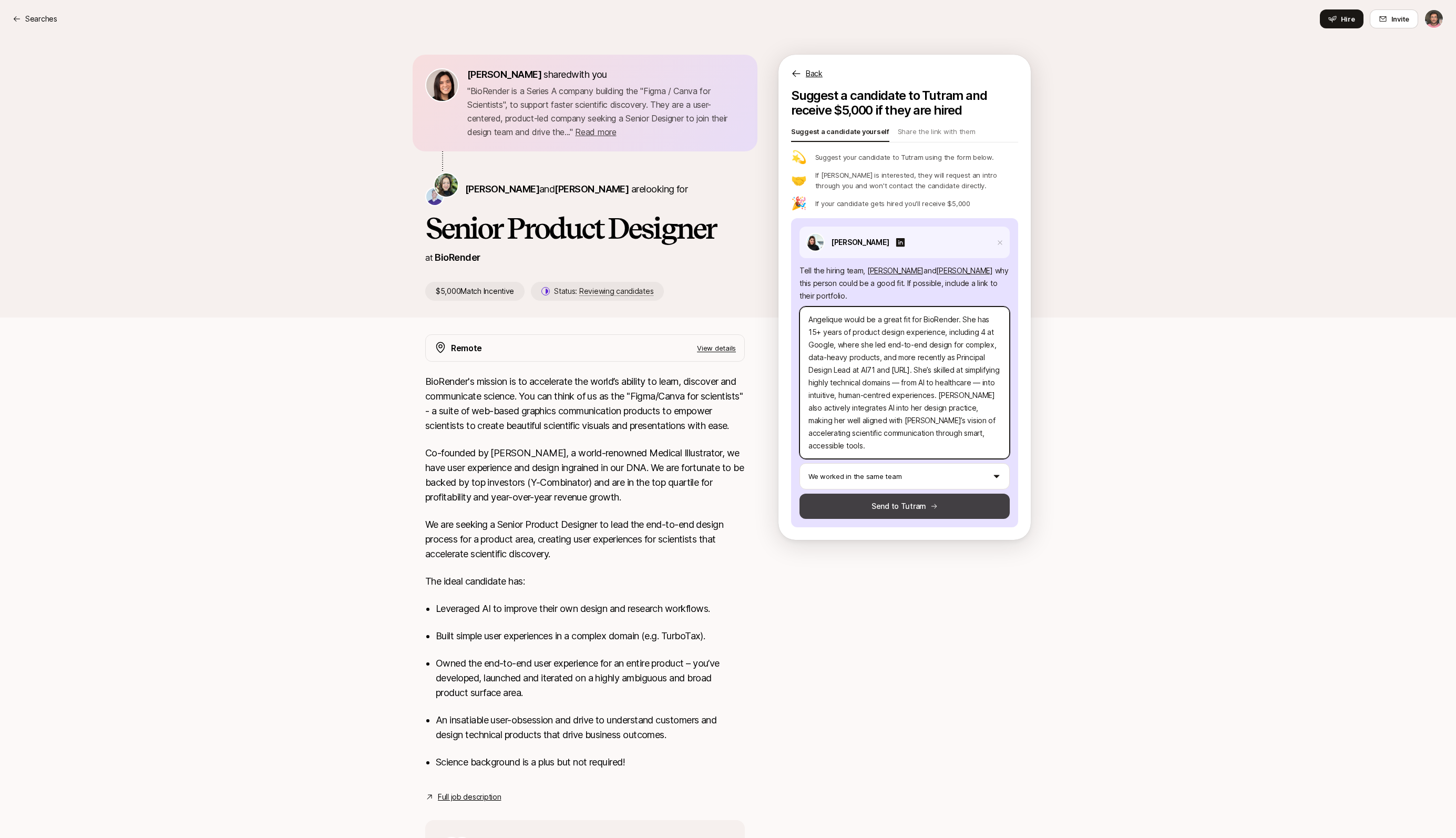
type textarea "Angelique would be a great fit for BioRender. She has 15+ years of product desi…"
click at [908, 508] on button "Send to Tutram" at bounding box center [904, 506] width 210 height 25
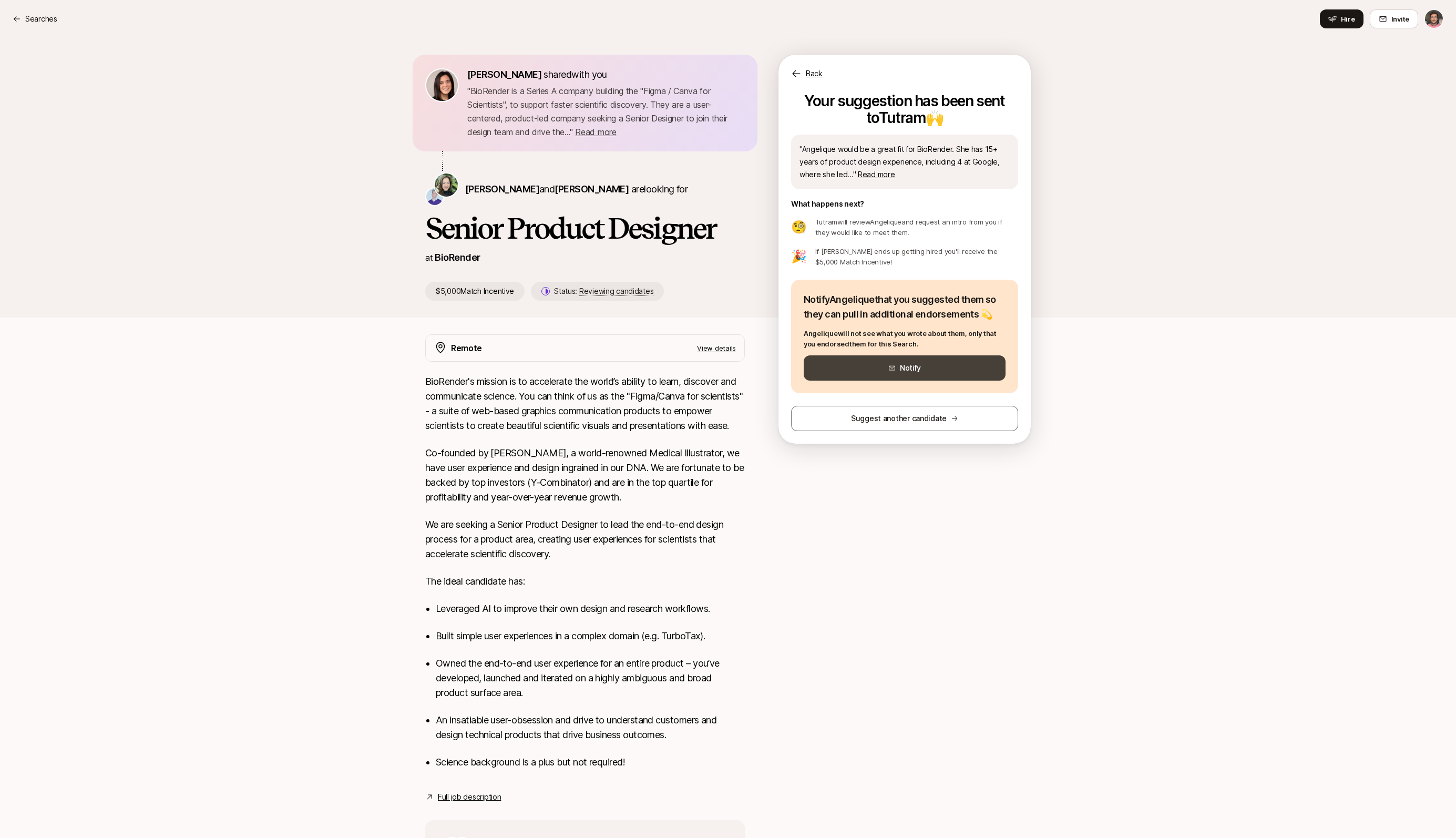
click at [886, 372] on button "Notify" at bounding box center [904, 368] width 202 height 25
click at [27, 20] on p "Searches" at bounding box center [41, 19] width 32 height 12
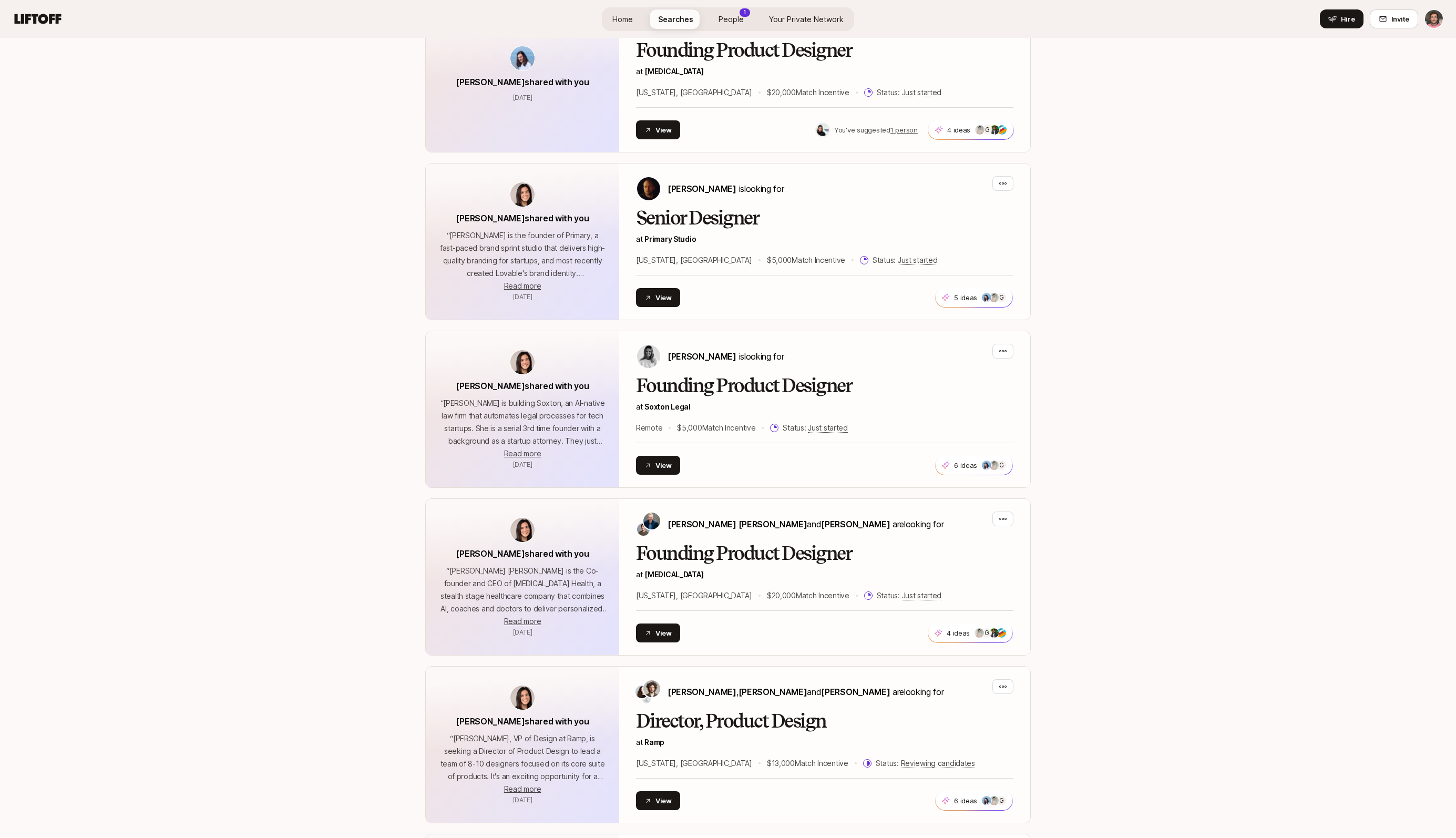
scroll to position [640, 0]
click at [536, 424] on p "“ [PERSON_NAME] is building Soxton, an AI-native law firm that automates legal …" at bounding box center [523, 423] width 168 height 50
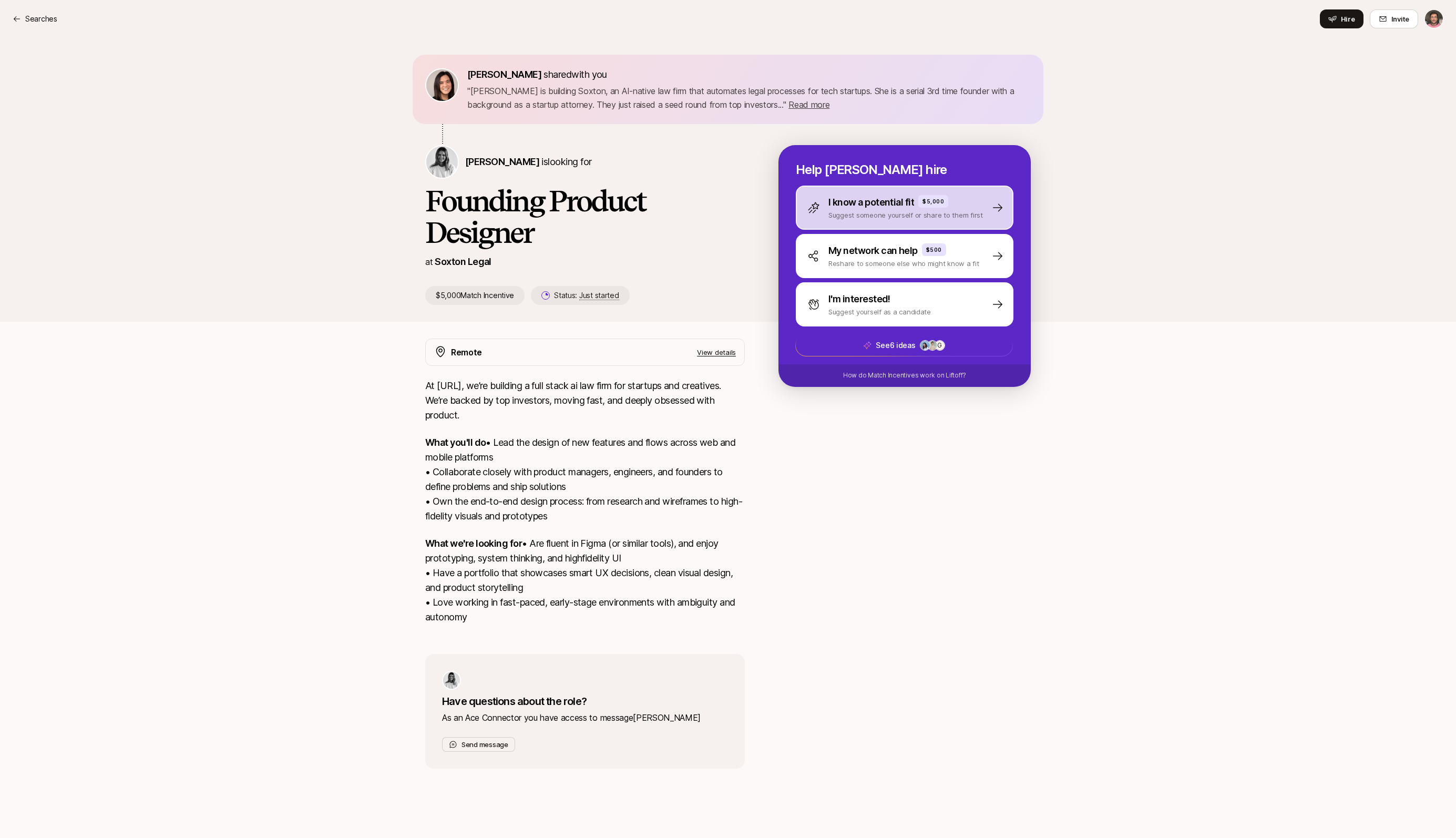
click at [846, 209] on p "I know a potential fit" at bounding box center [872, 202] width 86 height 15
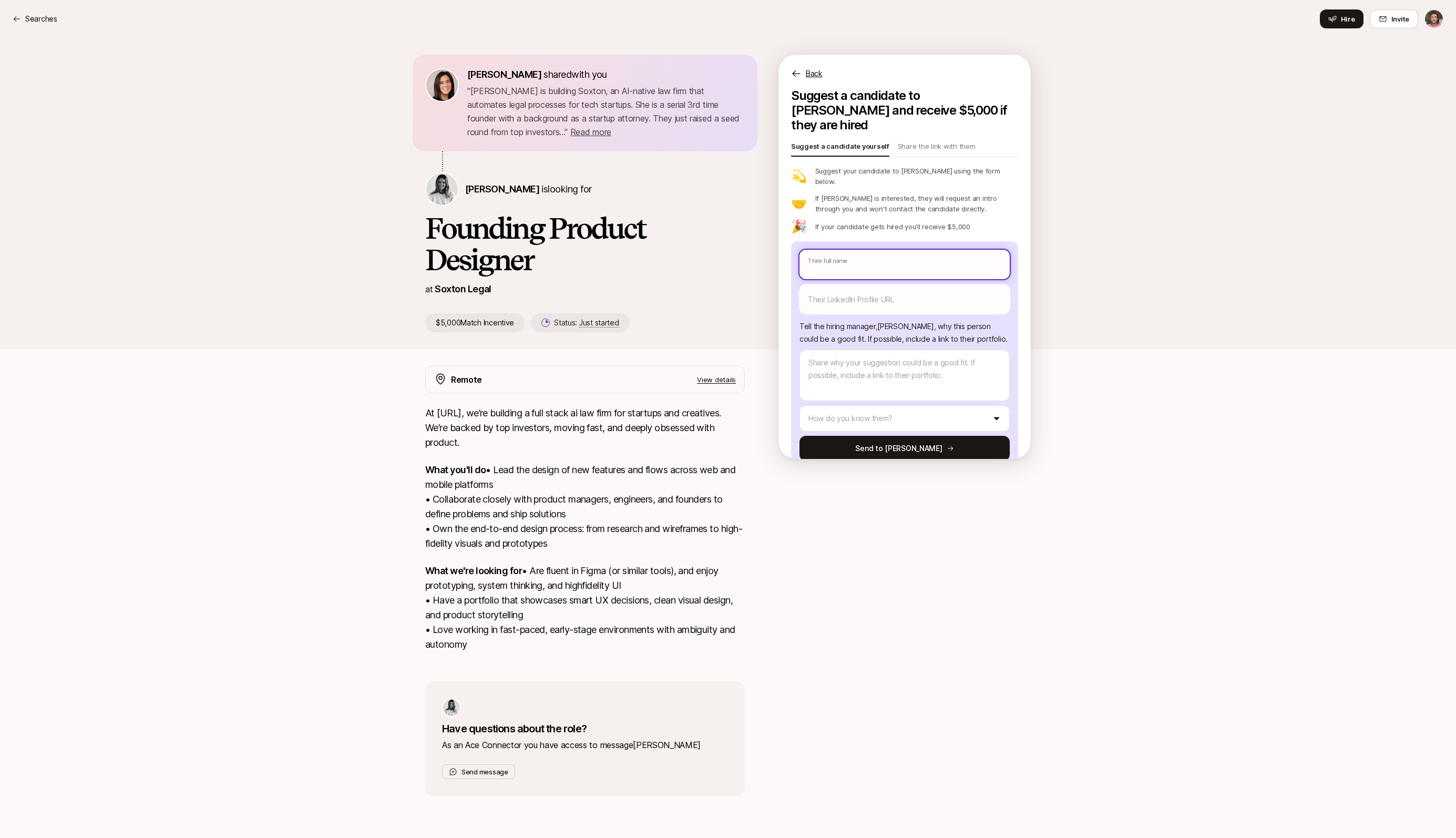
click at [844, 250] on input "text" at bounding box center [904, 265] width 210 height 29
type textarea "x"
type input "a"
type textarea "x"
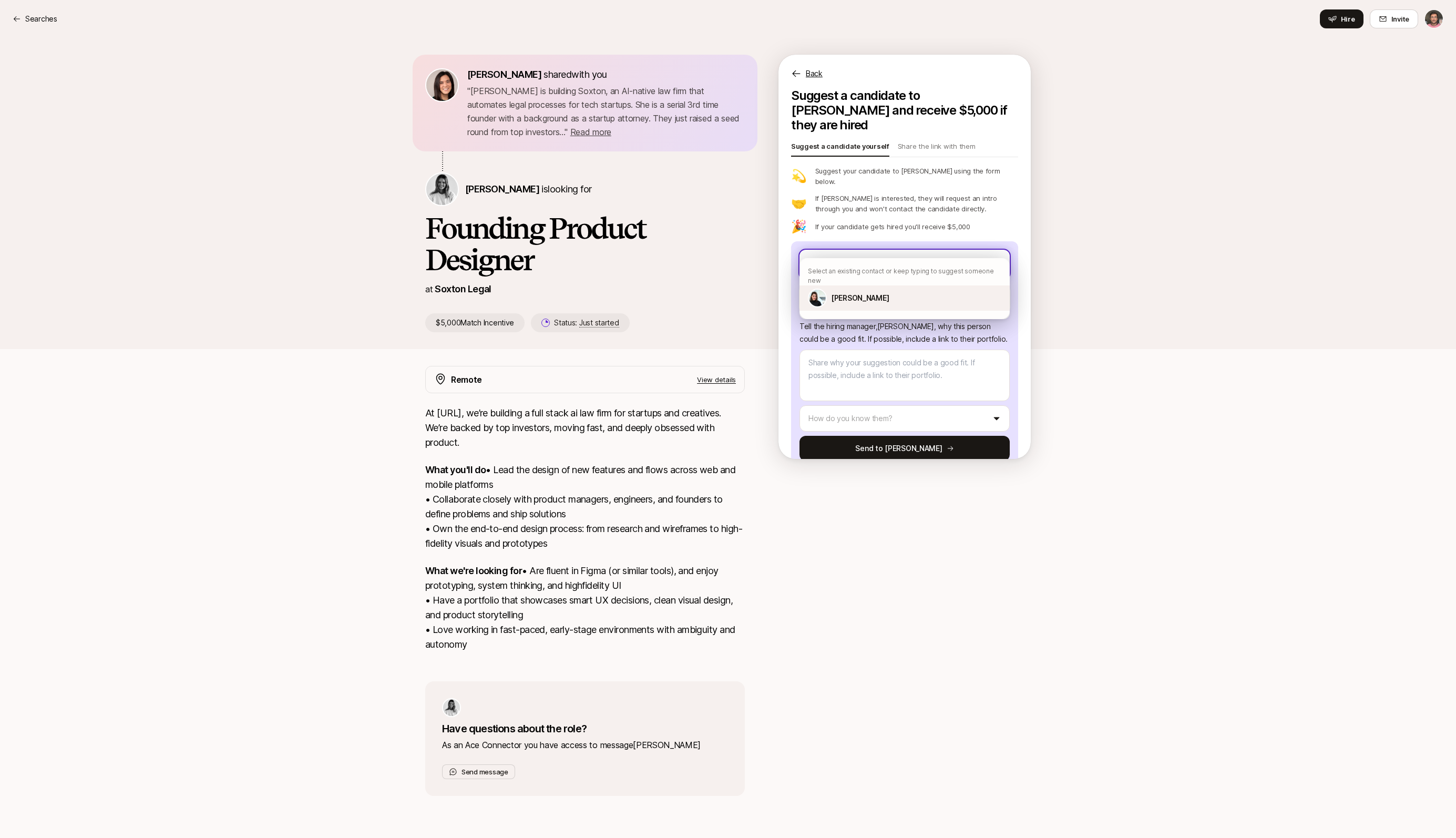
type input "an"
click at [863, 292] on p "[PERSON_NAME]" at bounding box center [860, 298] width 58 height 12
type textarea "x"
type textarea "Angelique would be a brilliant fit for SECO. She has 15+ years in product desig…"
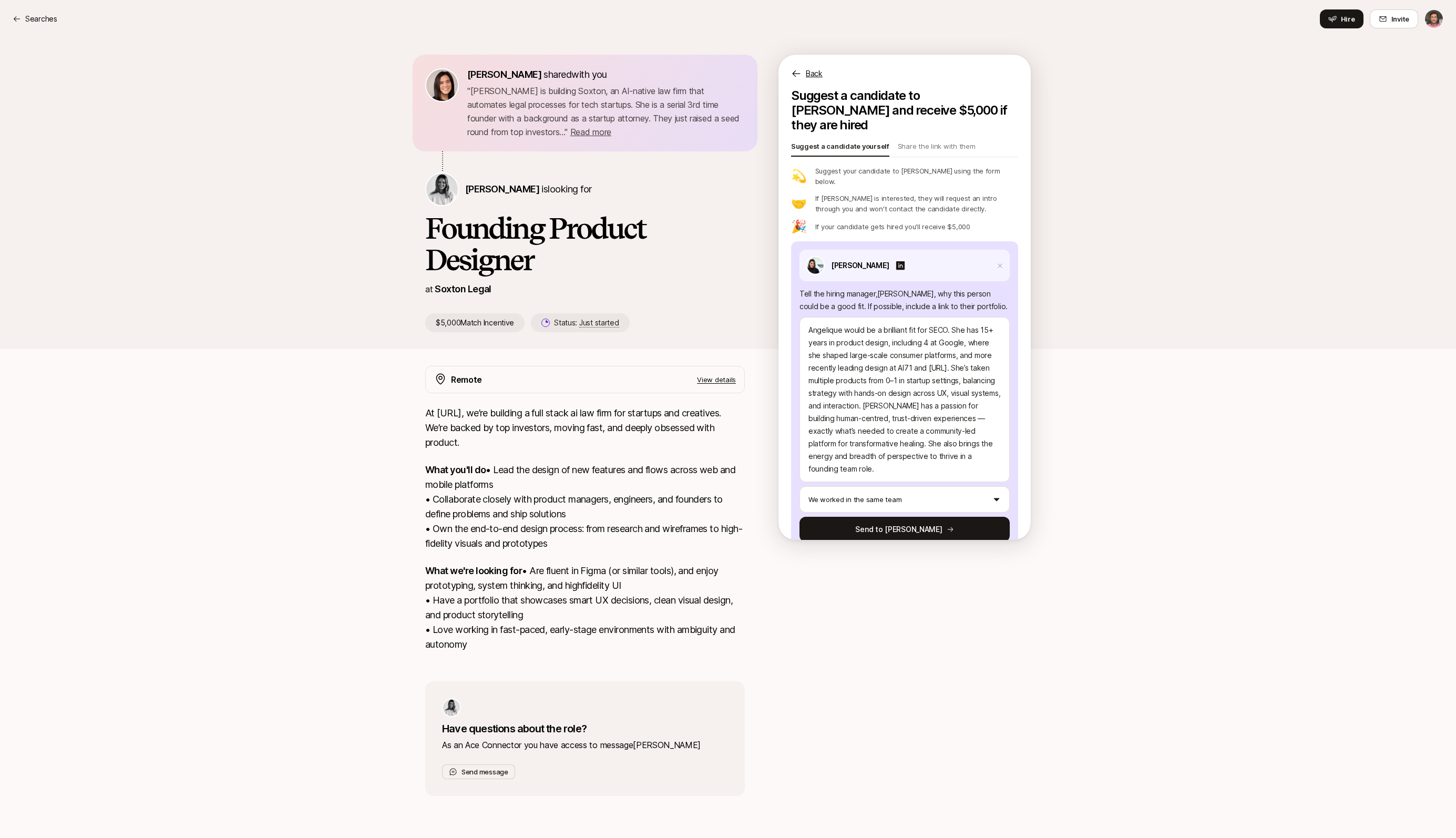
drag, startPoint x: 427, startPoint y: 413, endPoint x: 548, endPoint y: 685, distance: 297.7
click at [548, 664] on div "At [URL], we’re building a full stack ai law firm for startups and creatives. W…" at bounding box center [584, 535] width 319 height 259
copy div "At [URL], we’re building a full stack ai law firm for startups and creatives. W…"
click at [919, 372] on textarea "Angelique would be a brilliant fit for SECO. She has 15+ years in product desig…" at bounding box center [904, 400] width 210 height 165
type textarea "x"
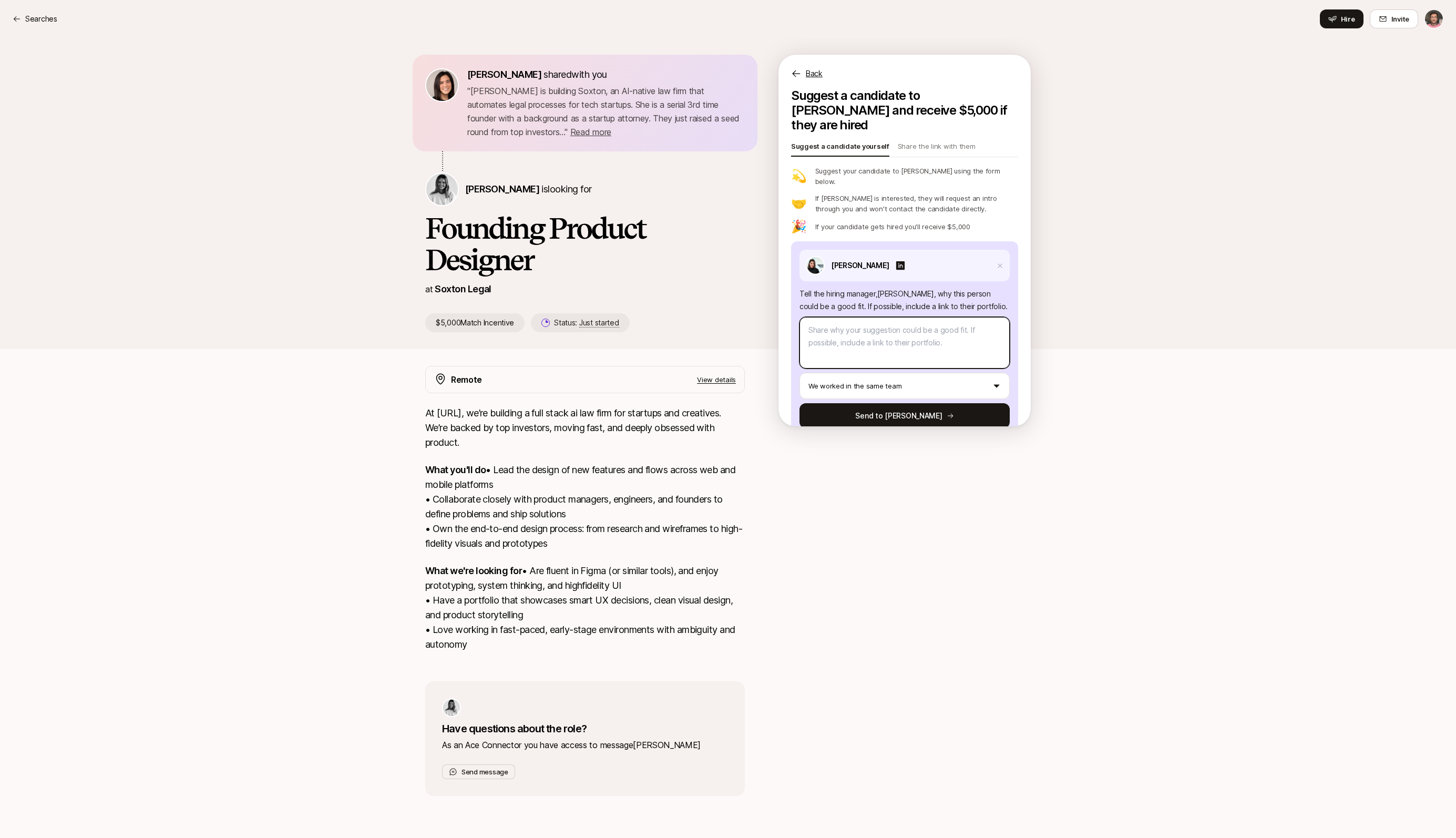
paste textarea "Angelique is an ideal match for [URL]. With 15+ years of experience, including …"
type textarea "x"
type textarea "Angelique is an ideal match for [URL]. With 15+ years of experience, including …"
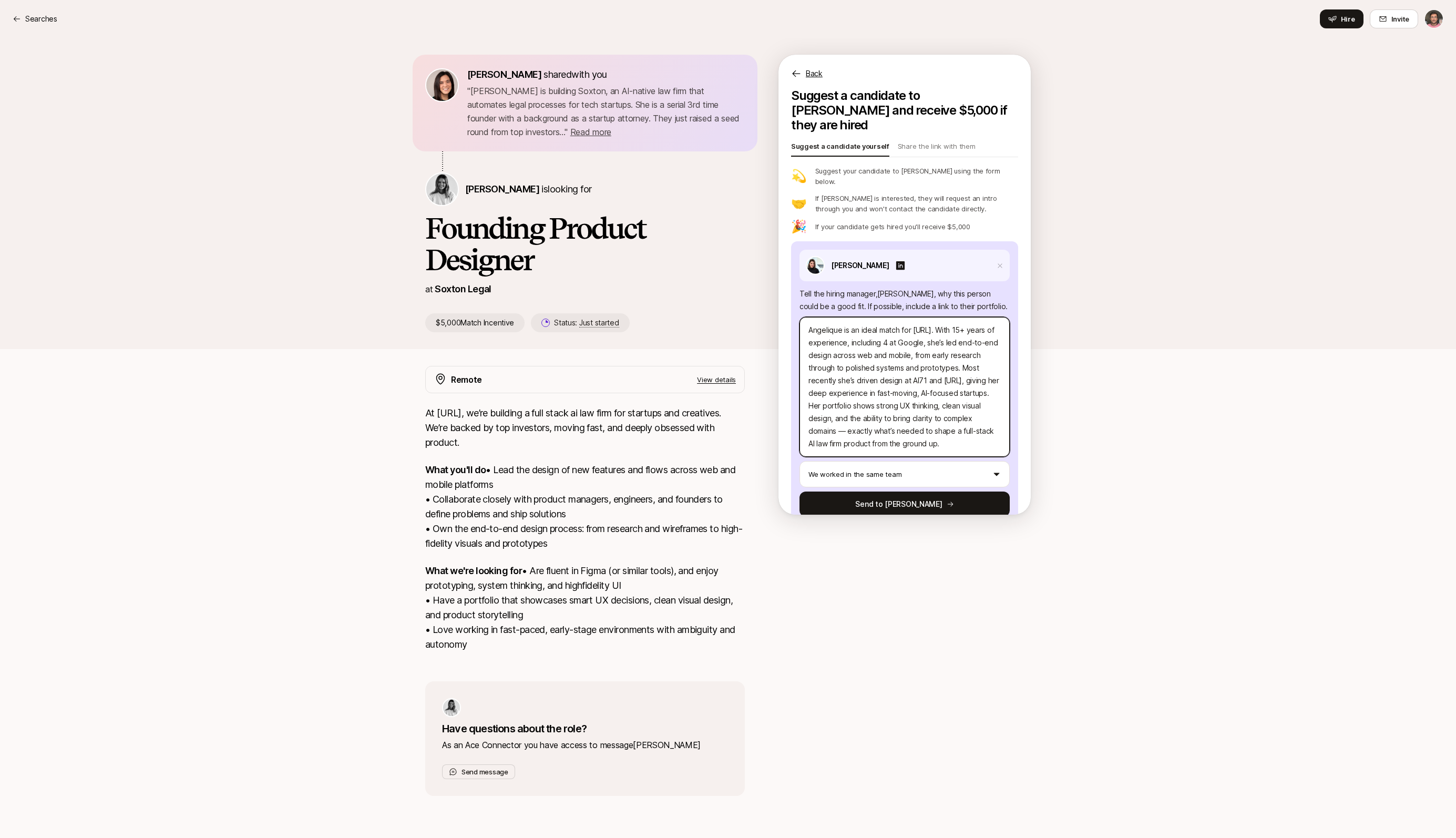
click at [942, 317] on textarea "Angelique is an ideal match for [URL]. With 15+ years of experience, including …" at bounding box center [904, 387] width 210 height 140
type textarea "x"
type textarea "Angelique is an ideal match for Soxton.i. With 15+ years of experience, includi…"
type textarea "x"
type textarea "Angelique is an ideal match for Soxtoni. With 15+ years of experience, includin…"
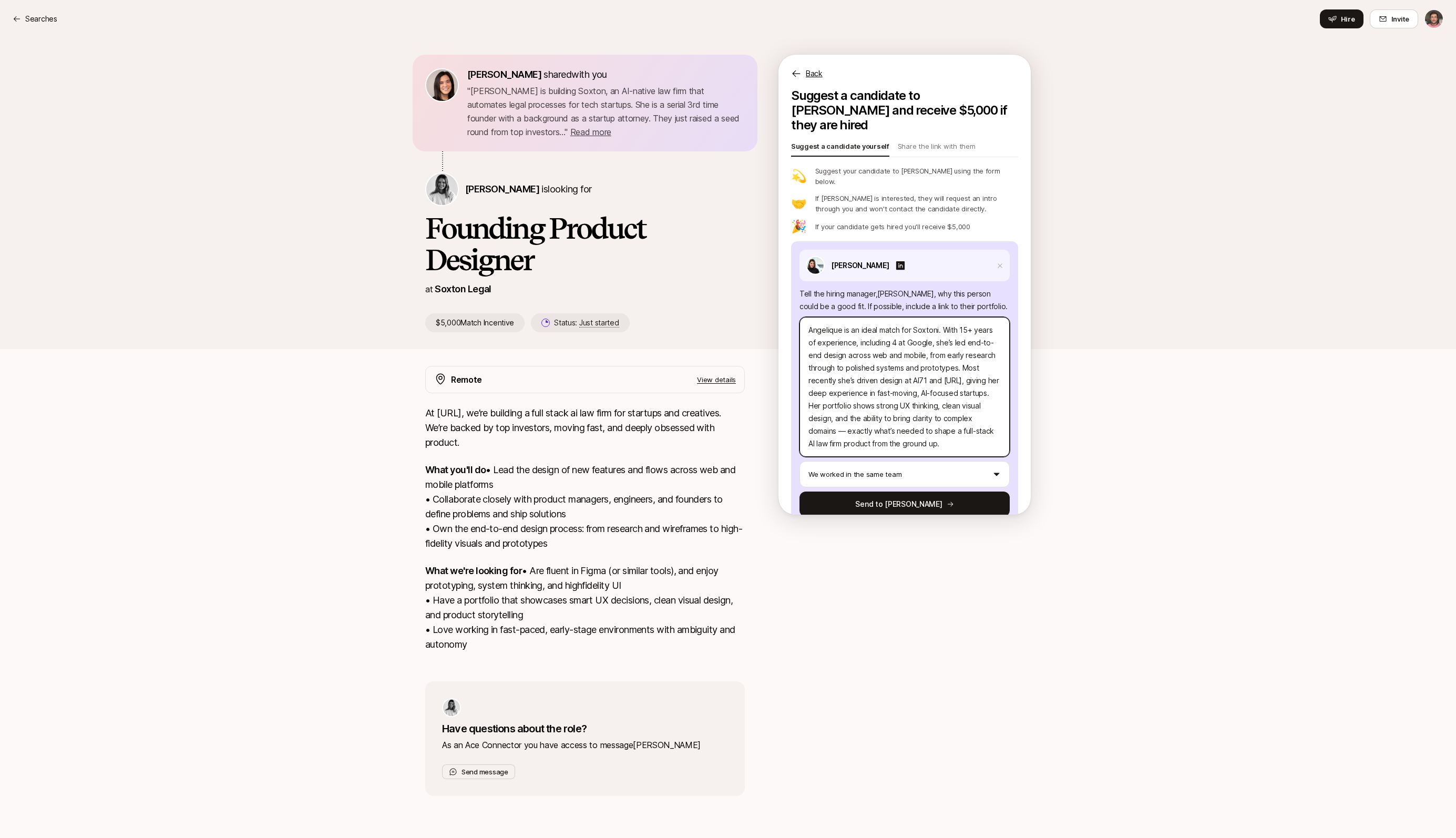
type textarea "x"
type textarea "Angelique is an ideal match for Soxton. With 15+ years of experience, including…"
click at [899, 492] on button "Send to [PERSON_NAME]" at bounding box center [904, 504] width 210 height 25
type textarea "x"
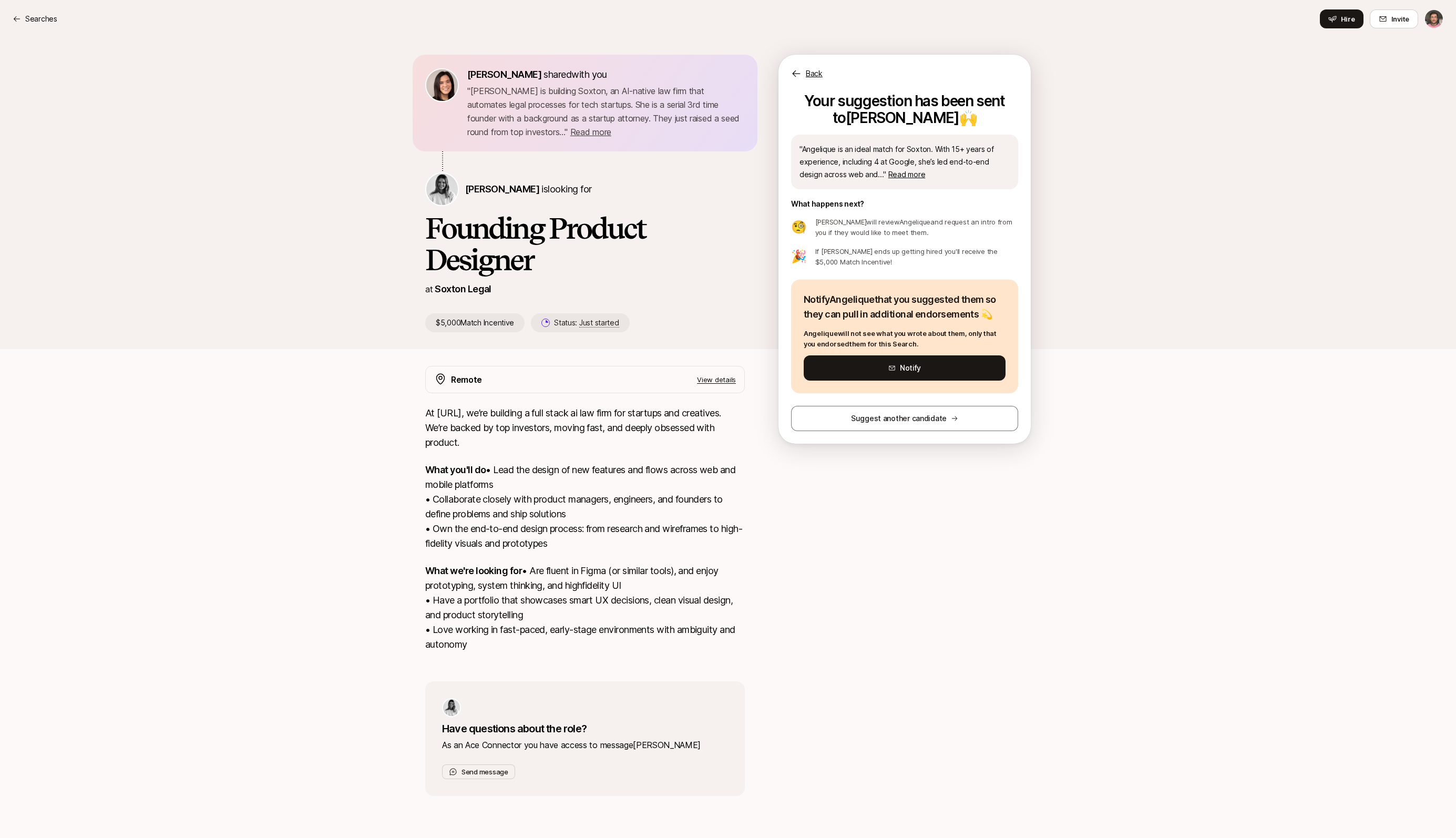
click at [801, 72] on div "Back" at bounding box center [904, 67] width 252 height 25
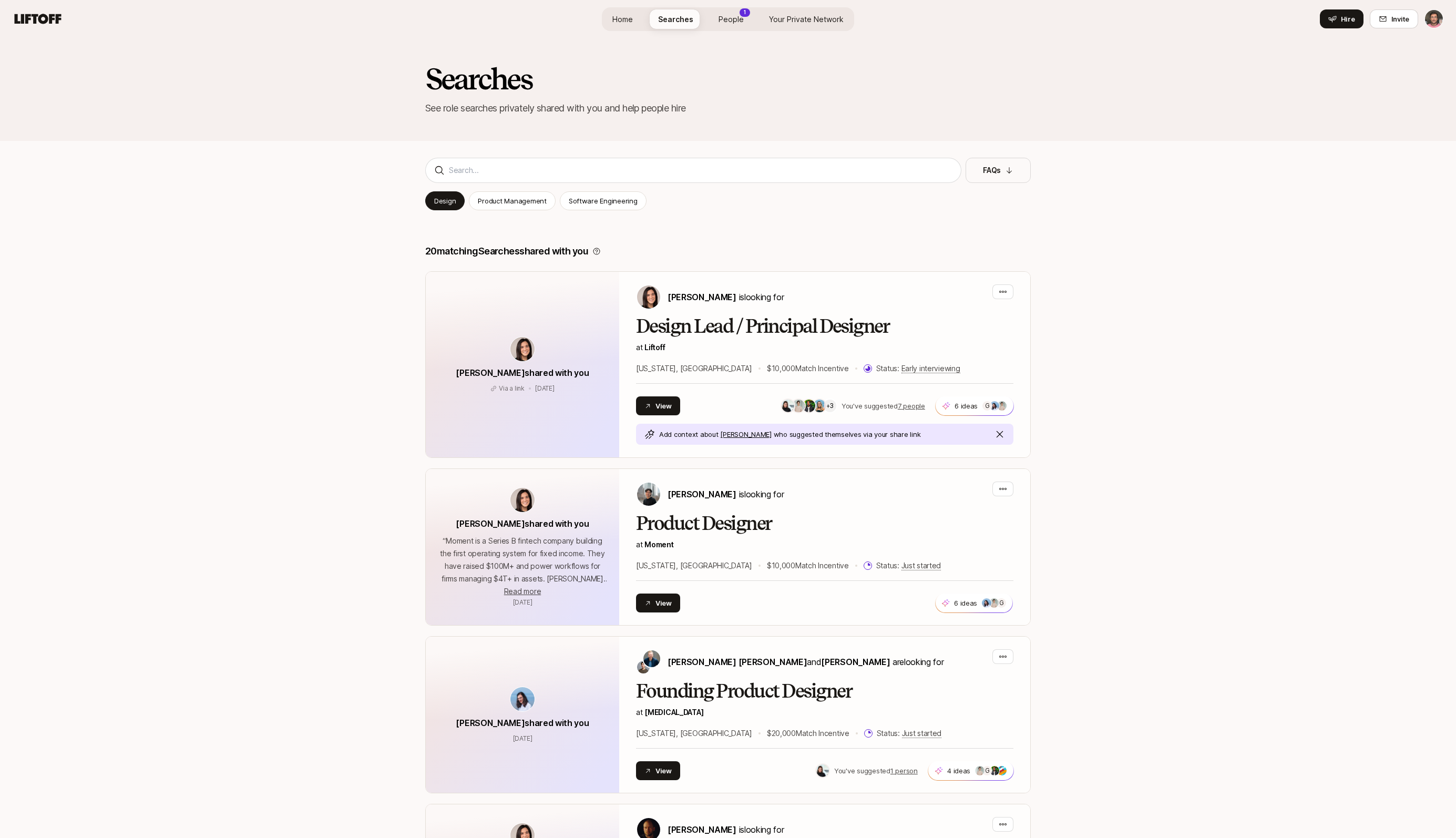
click at [732, 21] on span "People" at bounding box center [731, 19] width 25 height 11
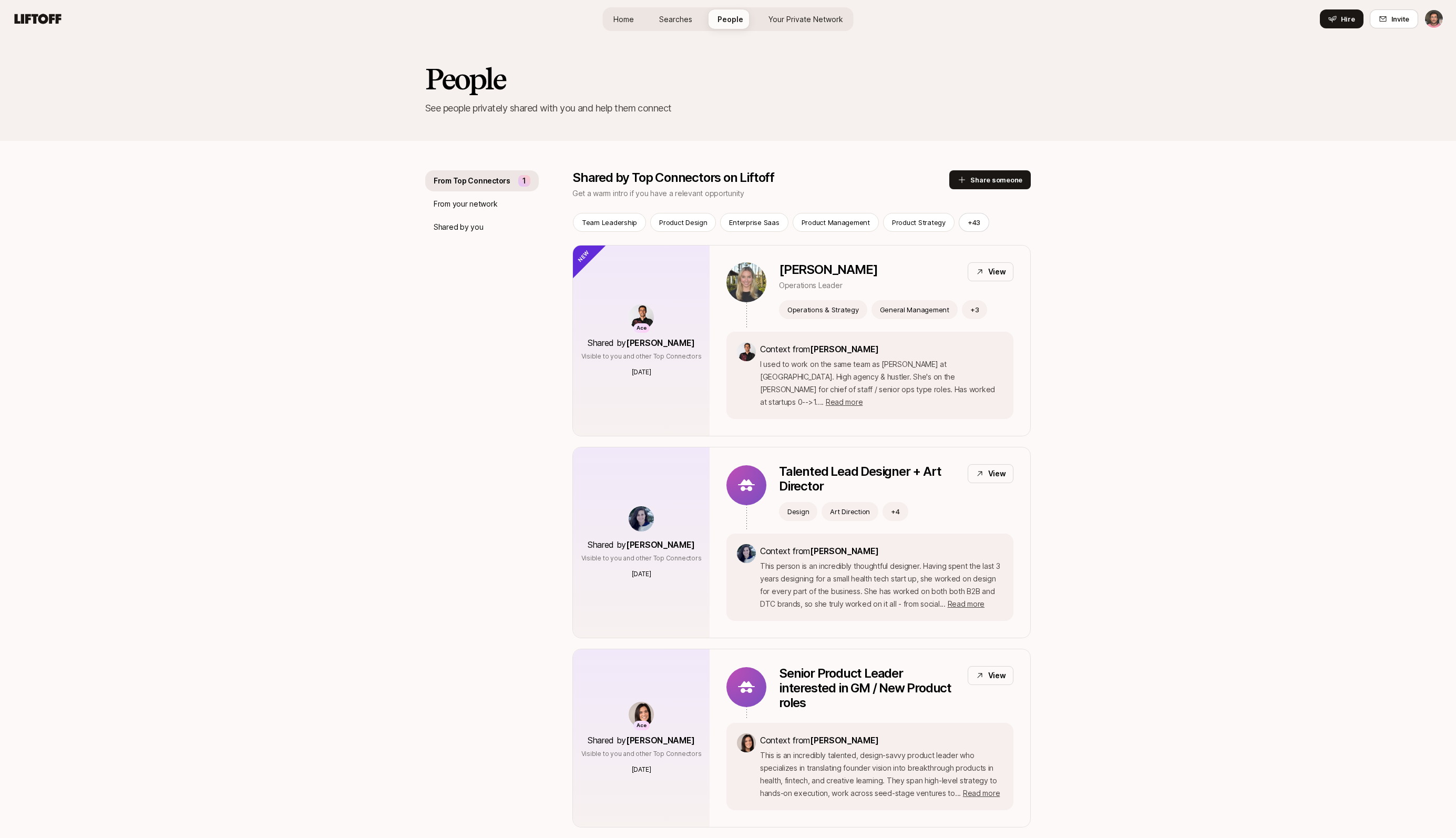
click at [526, 183] on div "1" at bounding box center [524, 181] width 12 height 11
click at [989, 180] on button "Share someone" at bounding box center [990, 179] width 81 height 19
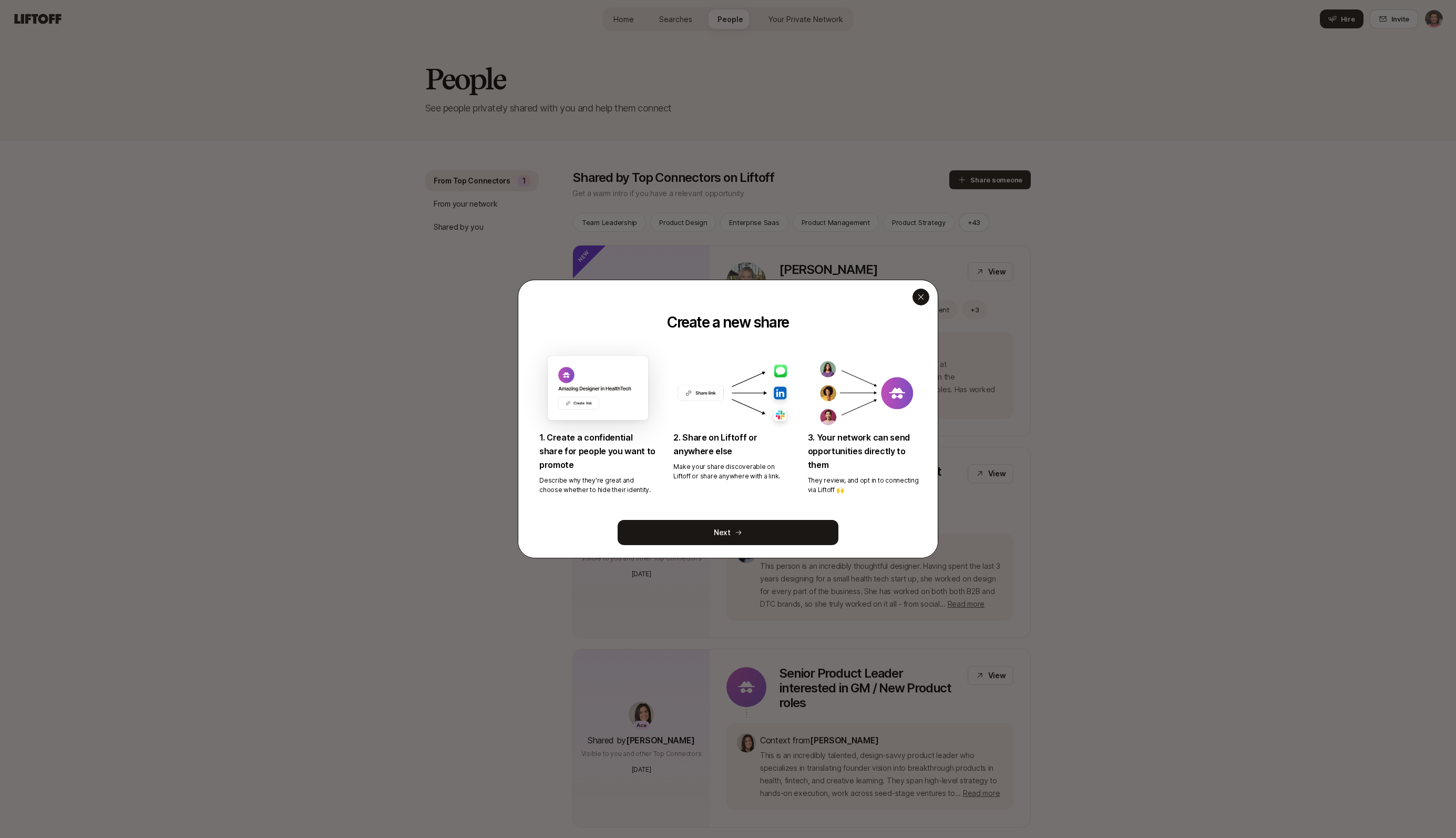
click at [921, 297] on icon "button" at bounding box center [921, 297] width 5 height 5
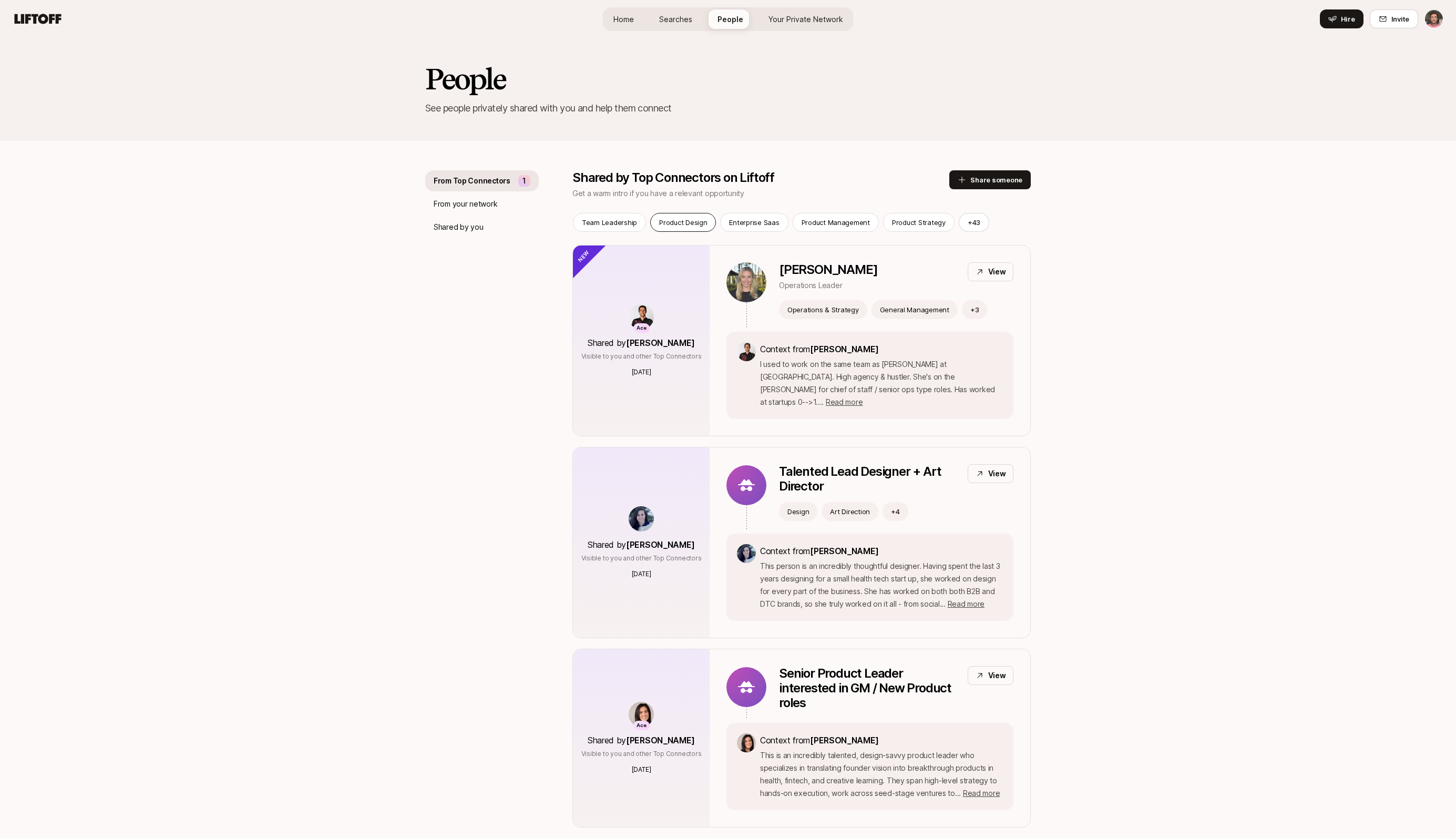
click at [678, 223] on p "Product Design" at bounding box center [683, 222] width 48 height 11
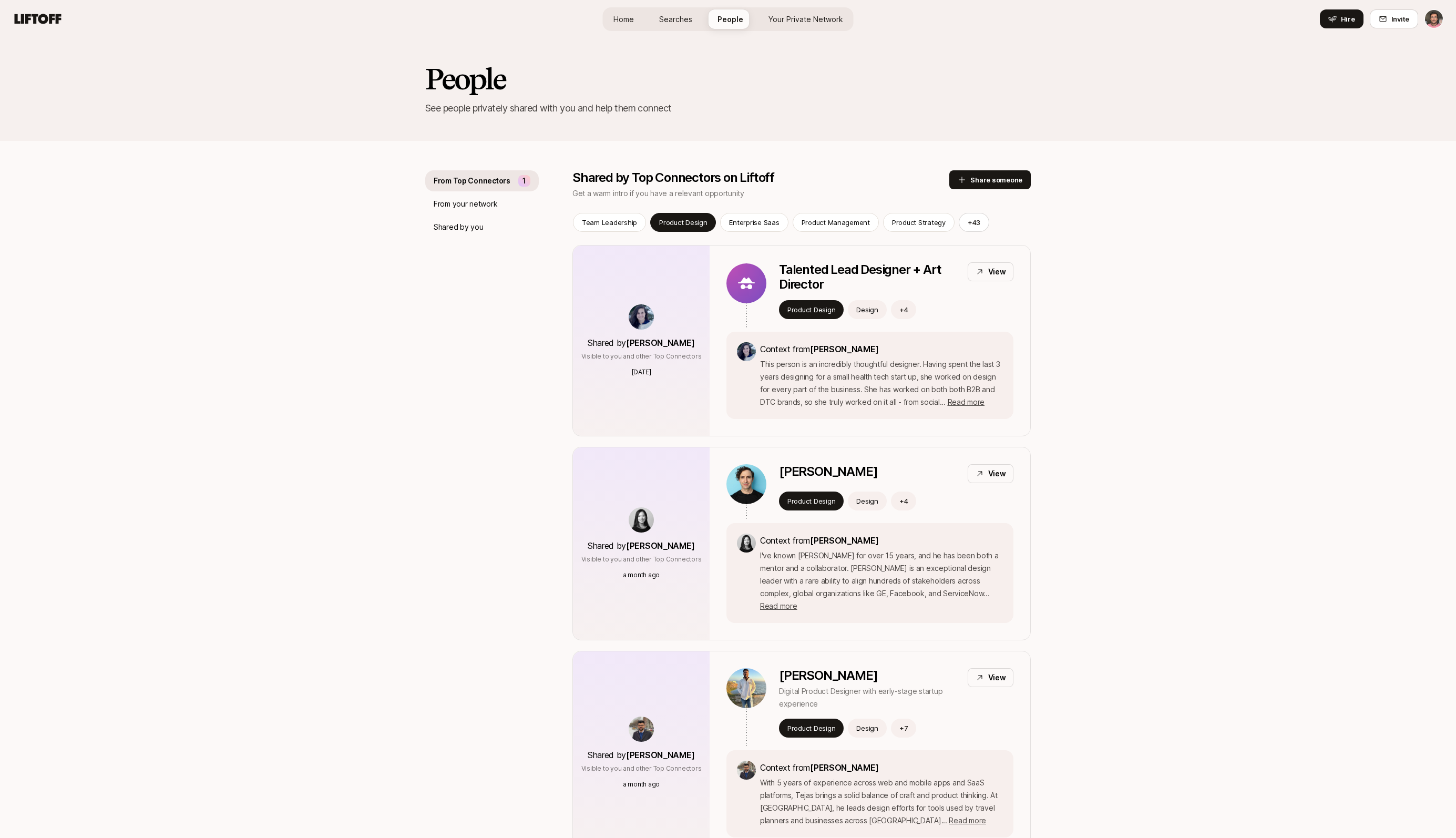
click at [801, 18] on span "Your Private Network" at bounding box center [806, 19] width 75 height 11
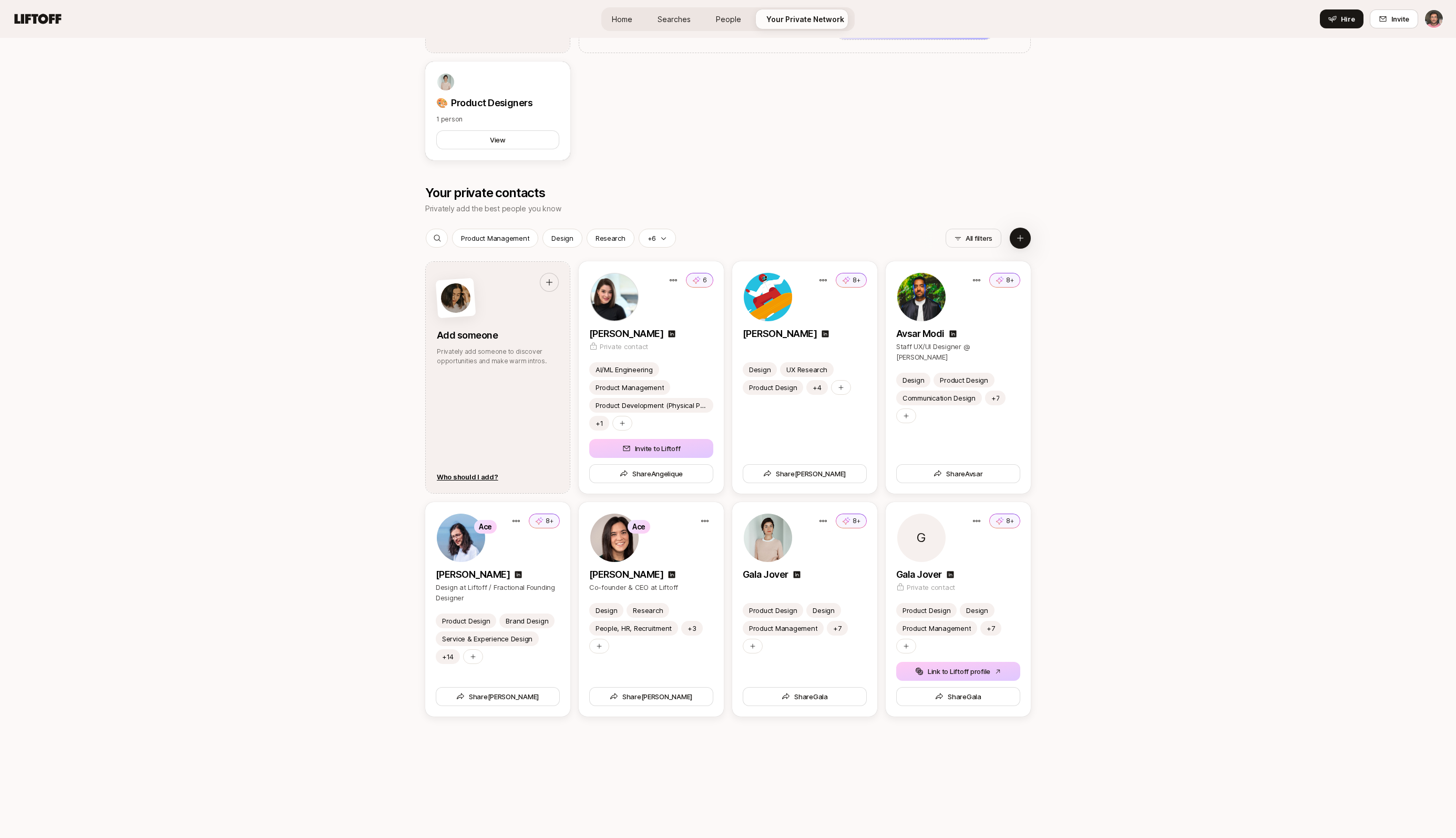
scroll to position [526, 0]
click at [328, 294] on div "Your Private Network Organize the best people you know, to help them connect Co…" at bounding box center [728, 303] width 1456 height 1583
click at [852, 279] on button "8+" at bounding box center [851, 280] width 31 height 15
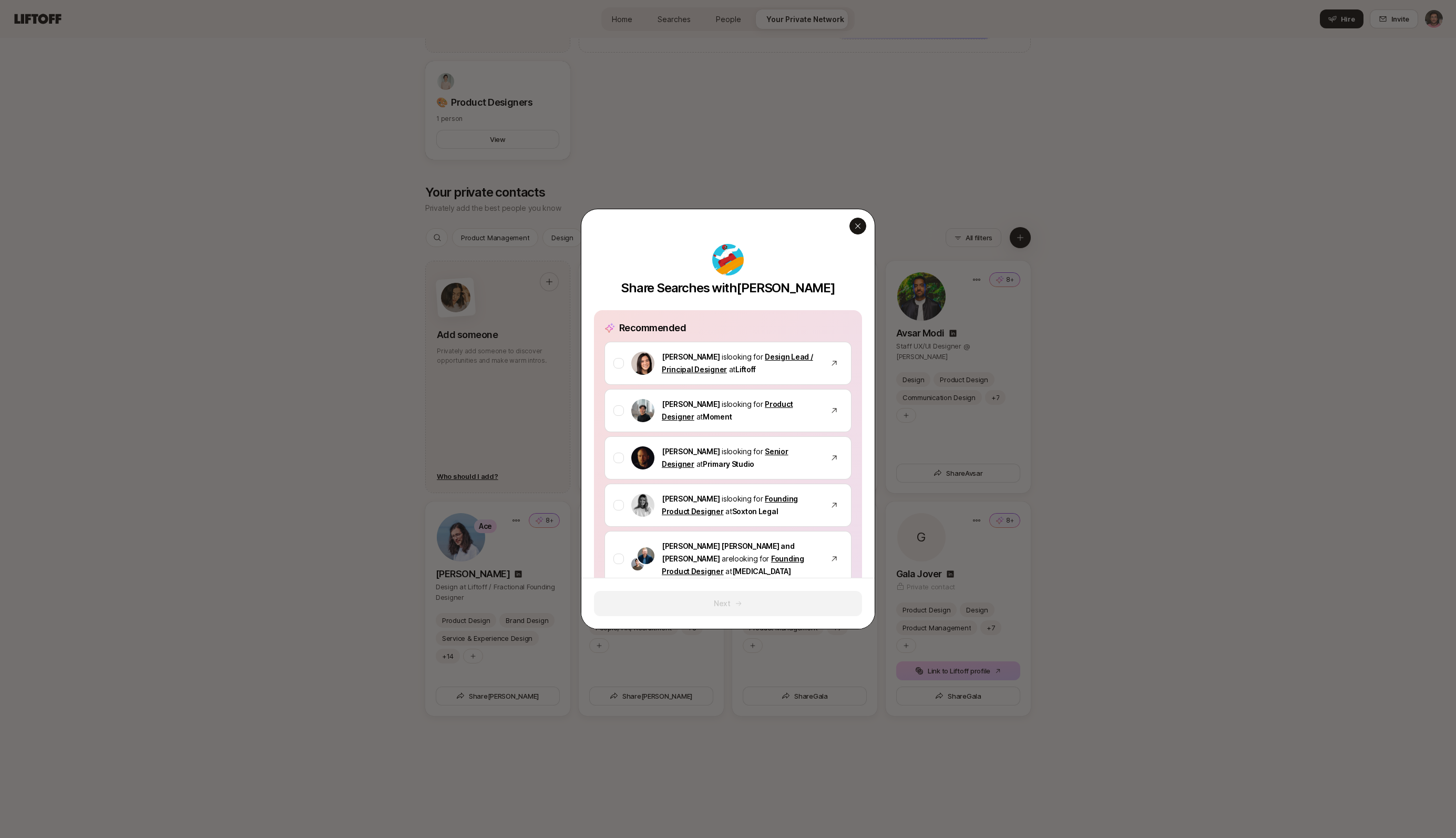
click at [860, 226] on icon "button" at bounding box center [857, 226] width 8 height 8
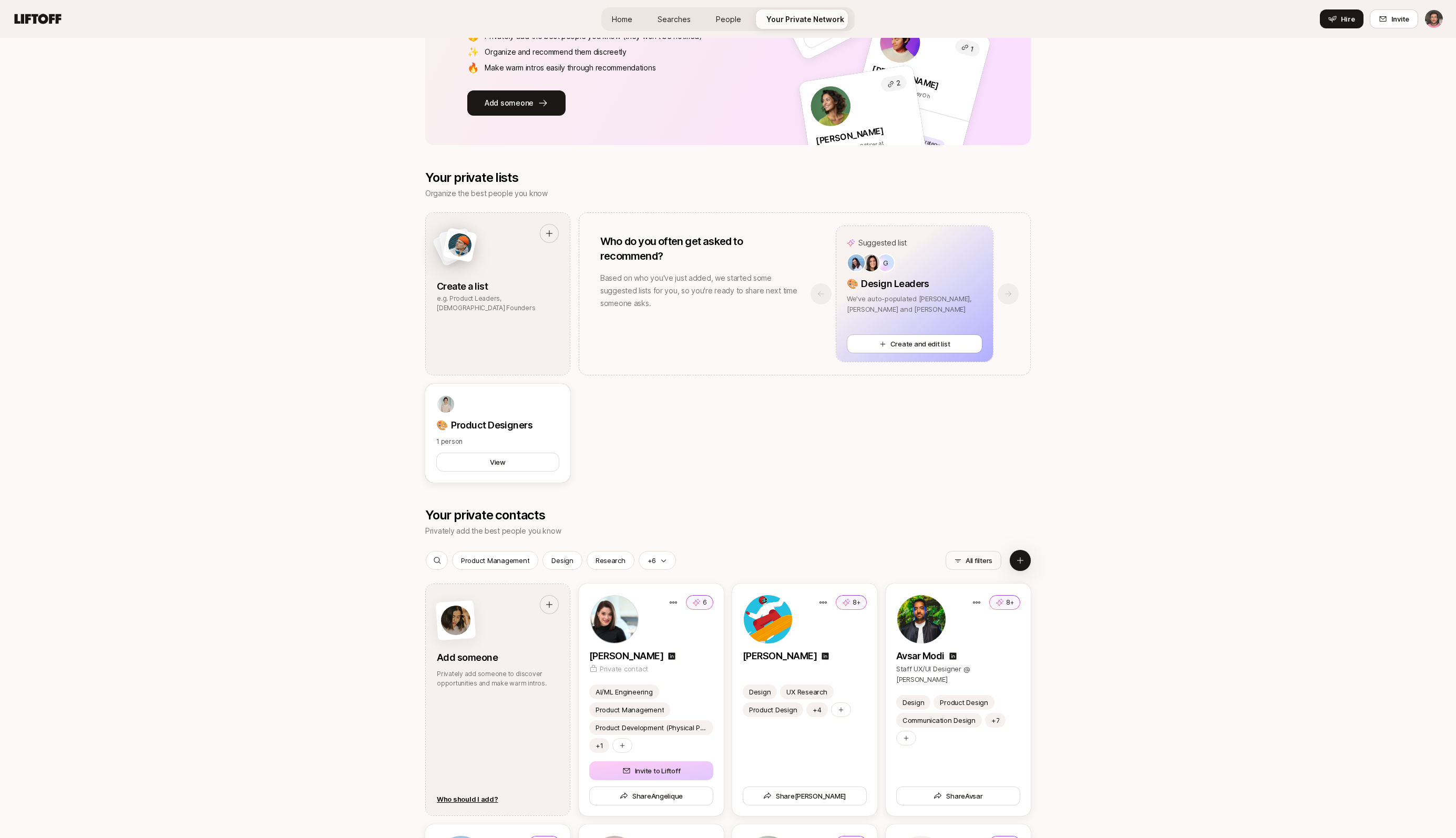
scroll to position [0, 0]
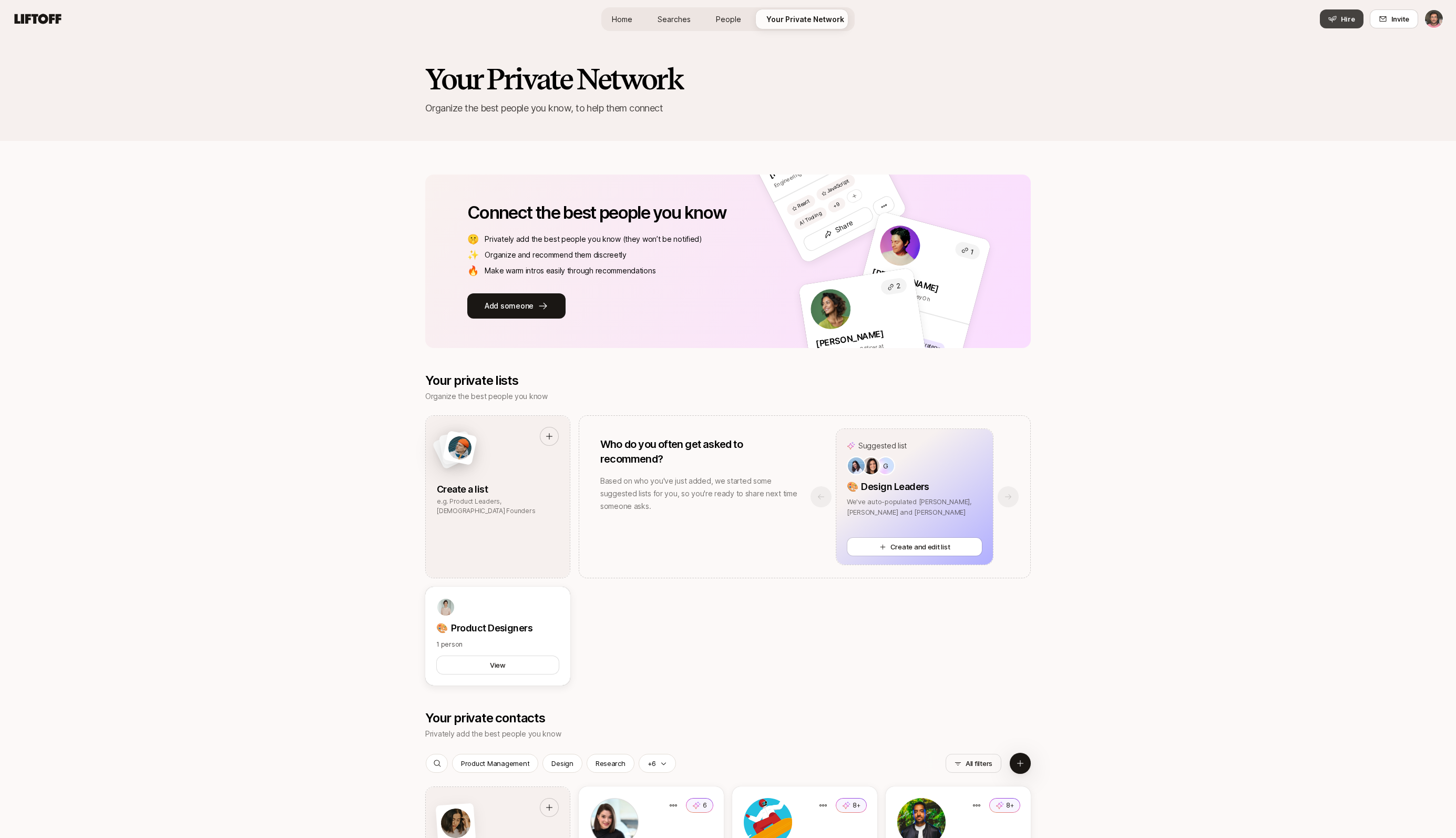
click at [1346, 20] on span "Hire" at bounding box center [1347, 19] width 14 height 11
